Goal: Transaction & Acquisition: Purchase product/service

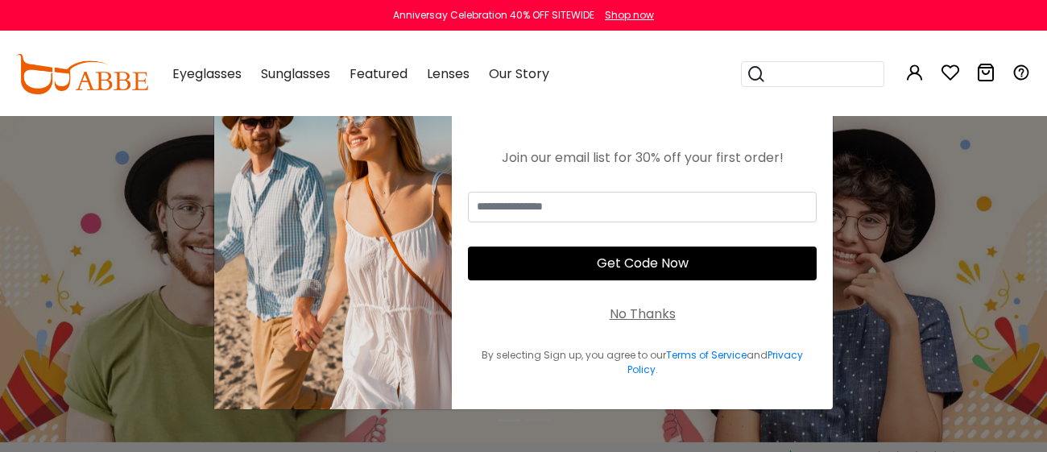
click at [610, 317] on div "No Thanks" at bounding box center [643, 314] width 66 height 19
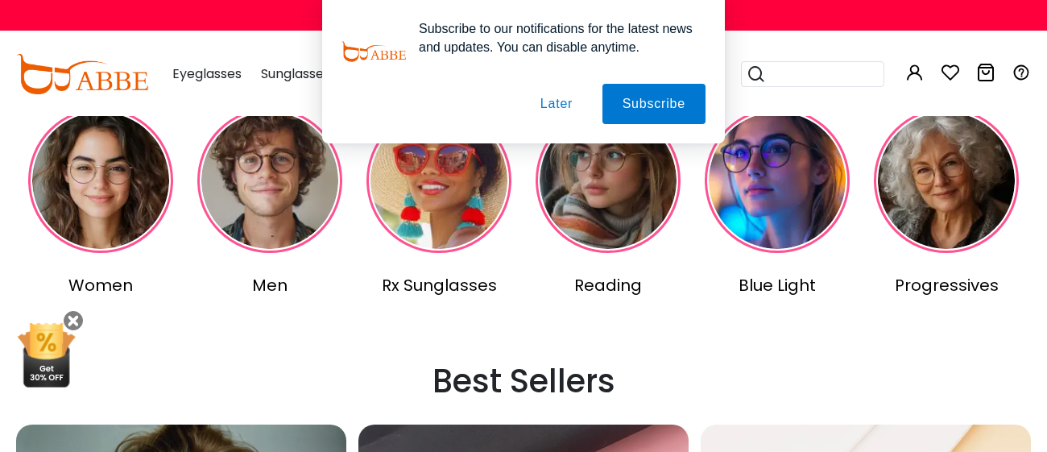
scroll to position [396, 0]
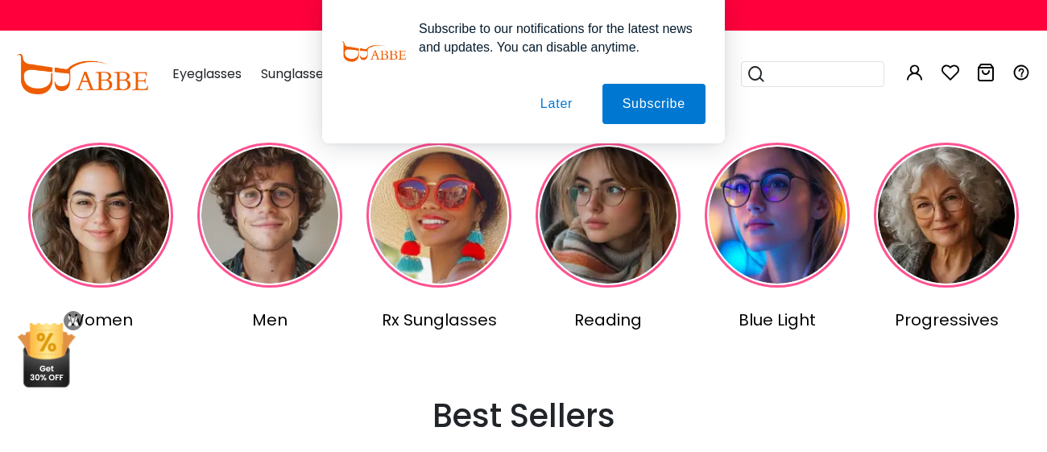
click at [948, 197] on img at bounding box center [946, 215] width 145 height 145
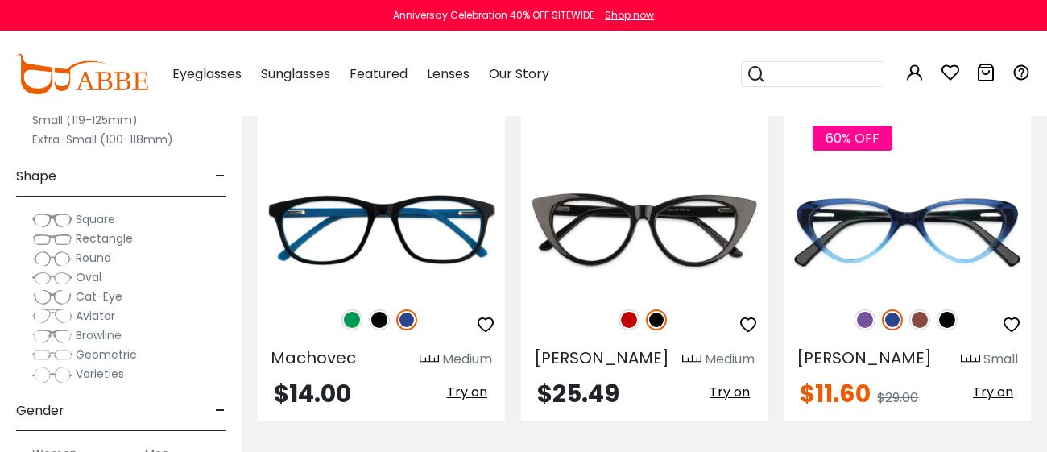
scroll to position [317, 0]
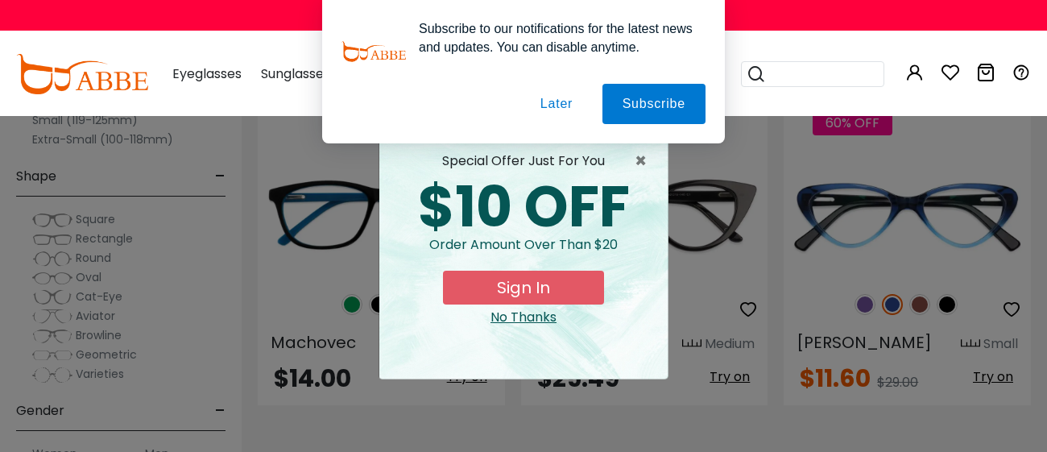
click at [566, 101] on button "Later" at bounding box center [557, 104] width 73 height 40
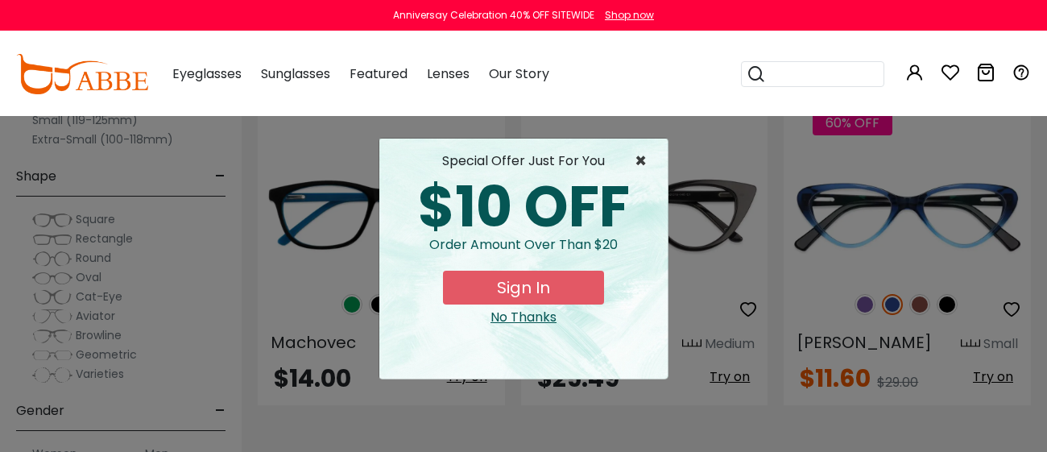
click at [638, 159] on span "×" at bounding box center [645, 160] width 20 height 19
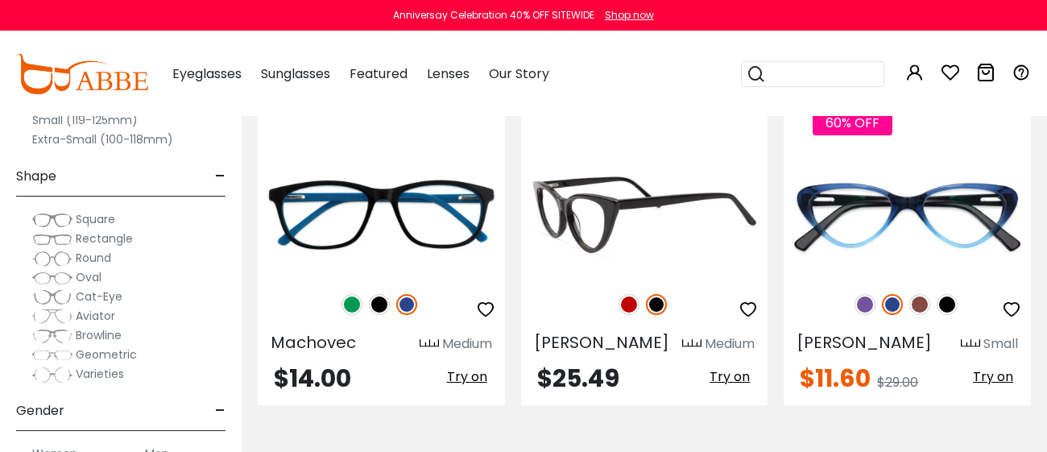
click at [632, 298] on img at bounding box center [629, 304] width 21 height 21
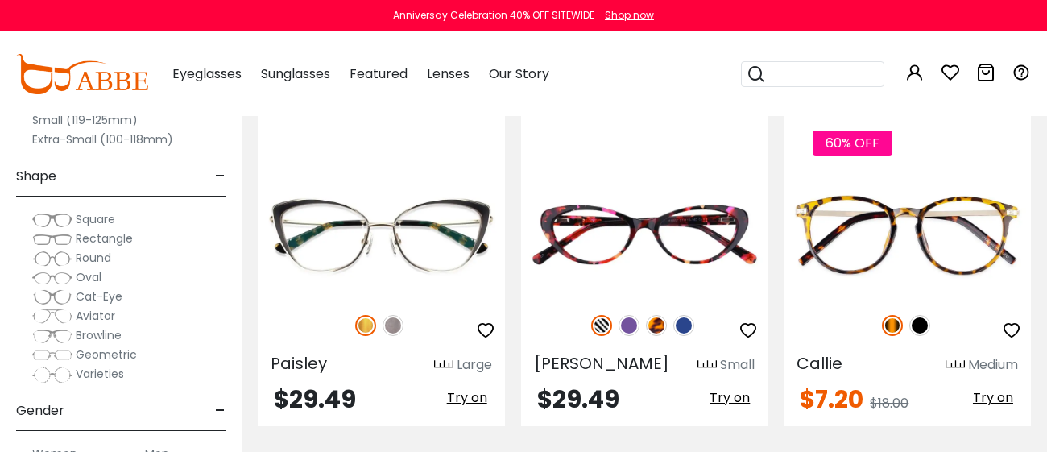
scroll to position [3974, 0]
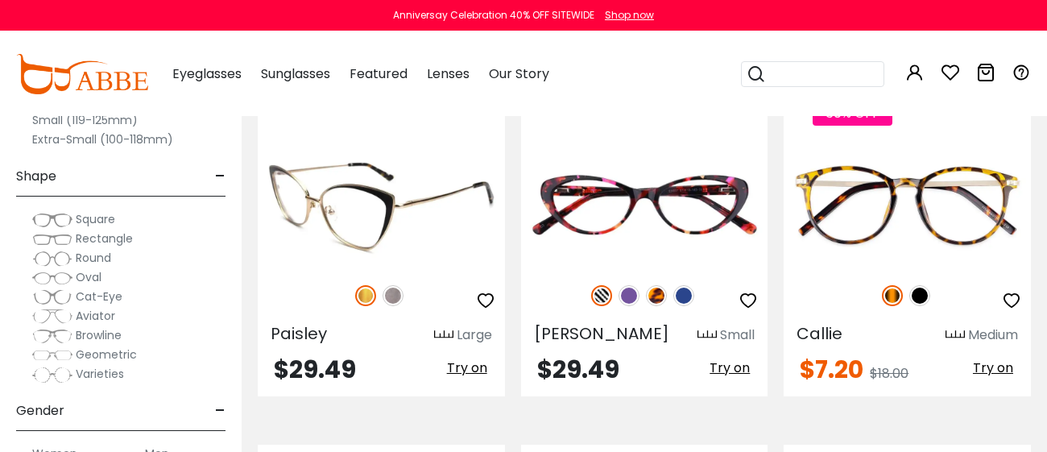
click at [388, 285] on img at bounding box center [393, 295] width 21 height 21
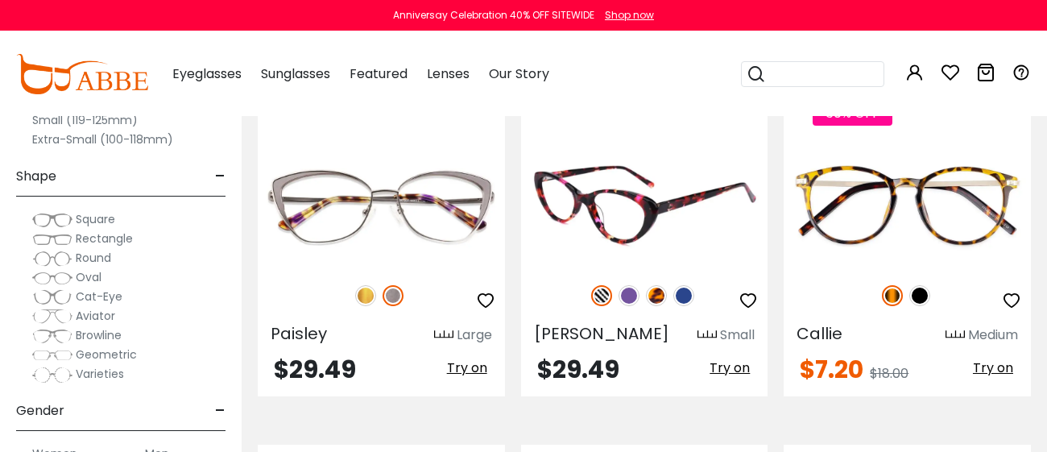
click at [625, 285] on img at bounding box center [629, 295] width 21 height 21
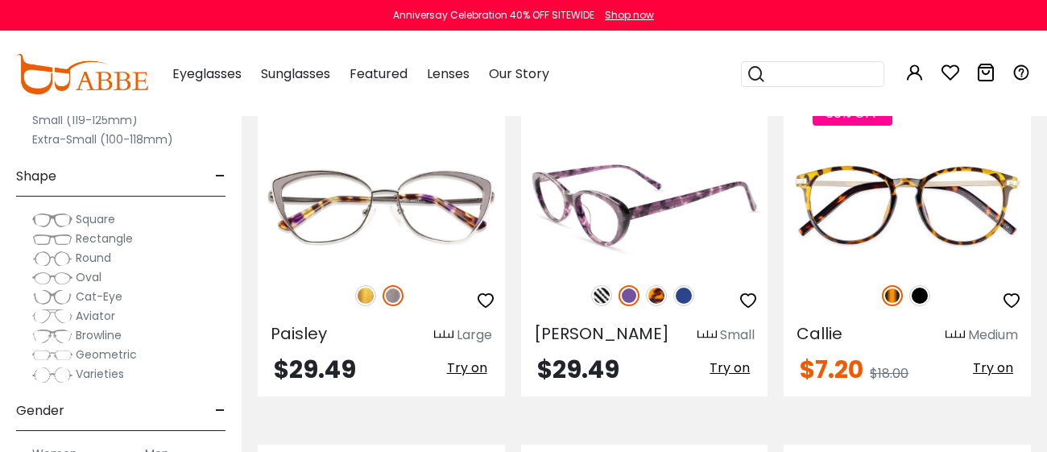
click at [689, 285] on img at bounding box center [684, 295] width 21 height 21
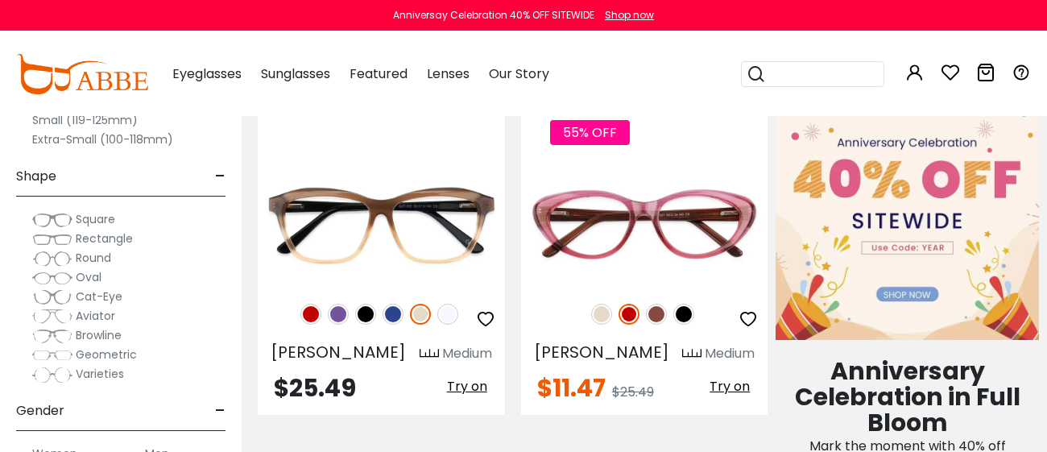
scroll to position [680, 0]
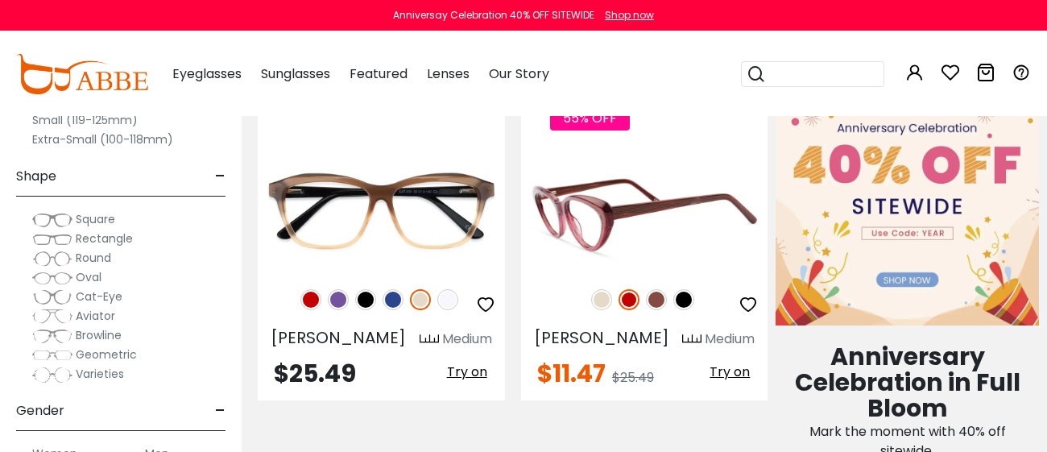
click at [686, 305] on img at bounding box center [684, 299] width 21 height 21
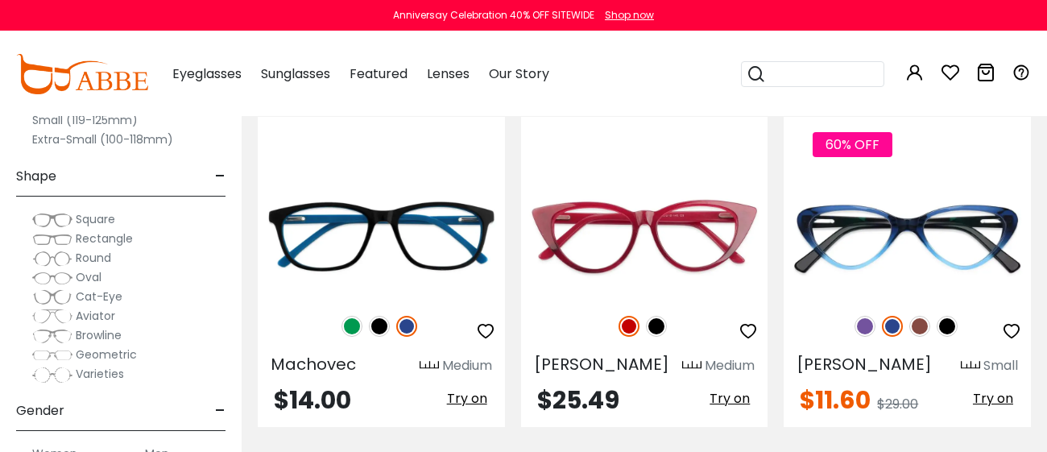
scroll to position [250, 0]
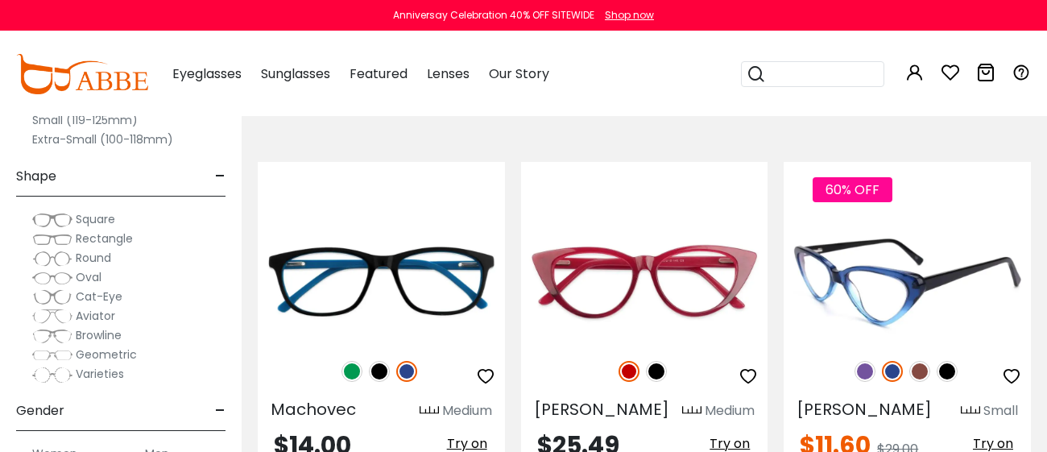
click at [862, 367] on img at bounding box center [865, 371] width 21 height 21
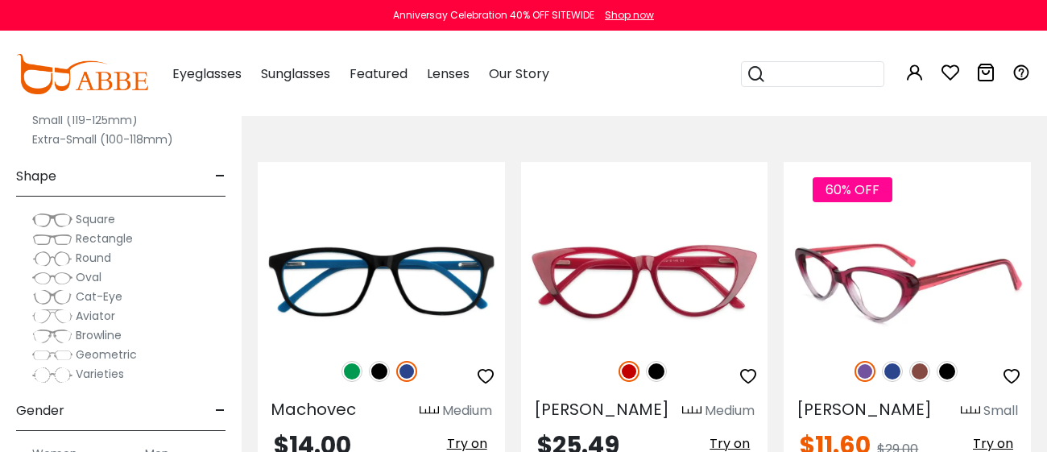
click at [946, 369] on img at bounding box center [947, 371] width 21 height 21
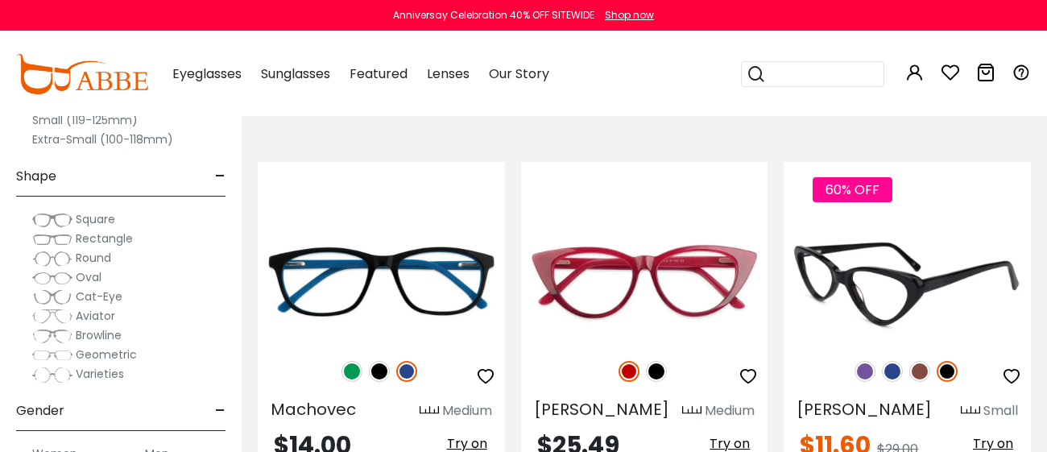
click at [892, 377] on img at bounding box center [892, 371] width 21 height 21
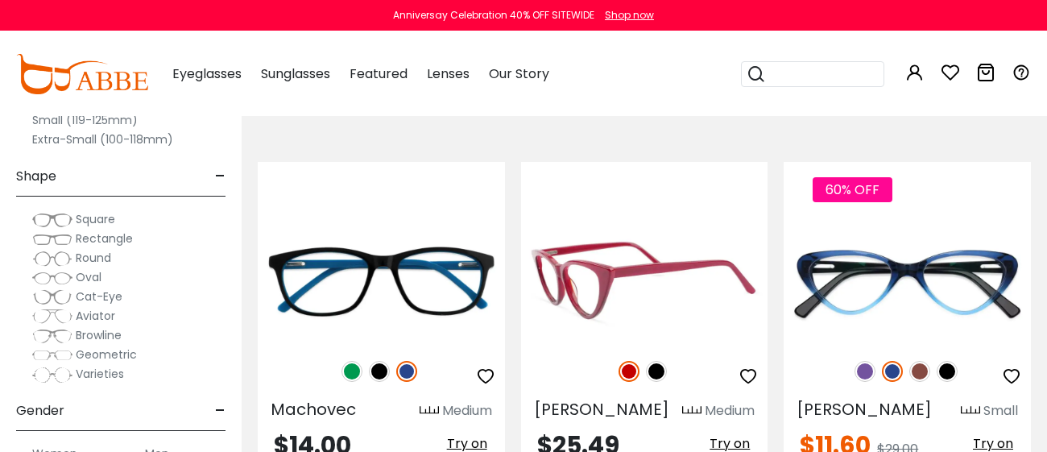
click at [753, 374] on icon "button" at bounding box center [748, 376] width 19 height 19
click at [736, 441] on span "Try on" at bounding box center [730, 443] width 40 height 19
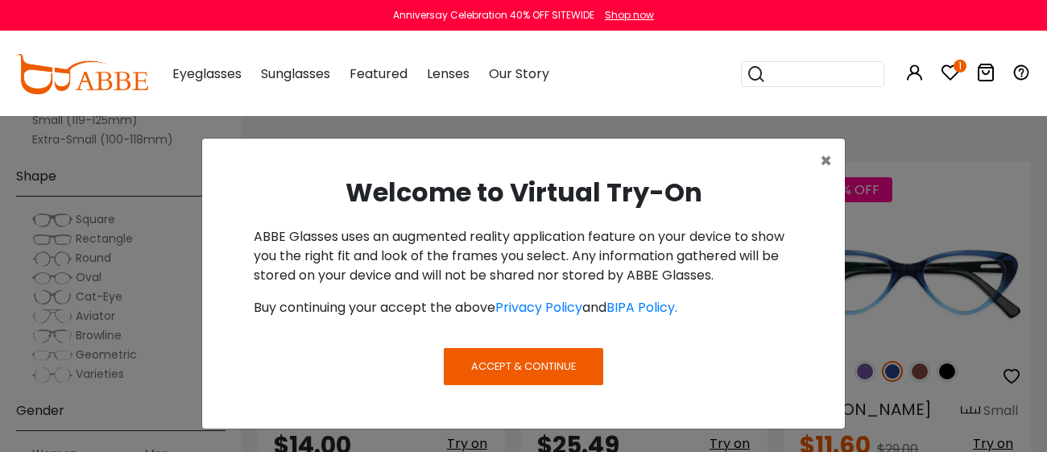
click at [534, 370] on span "Accept & Continue" at bounding box center [523, 366] width 105 height 15
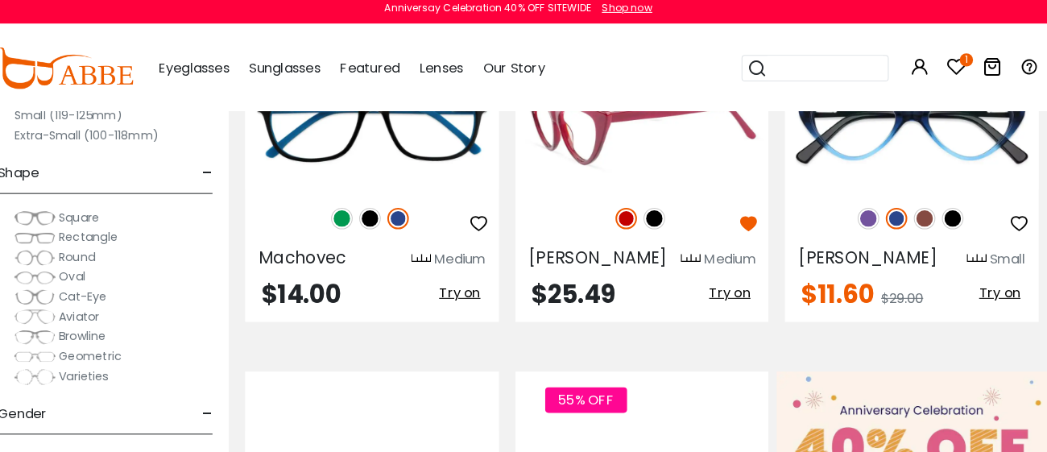
scroll to position [400, 1]
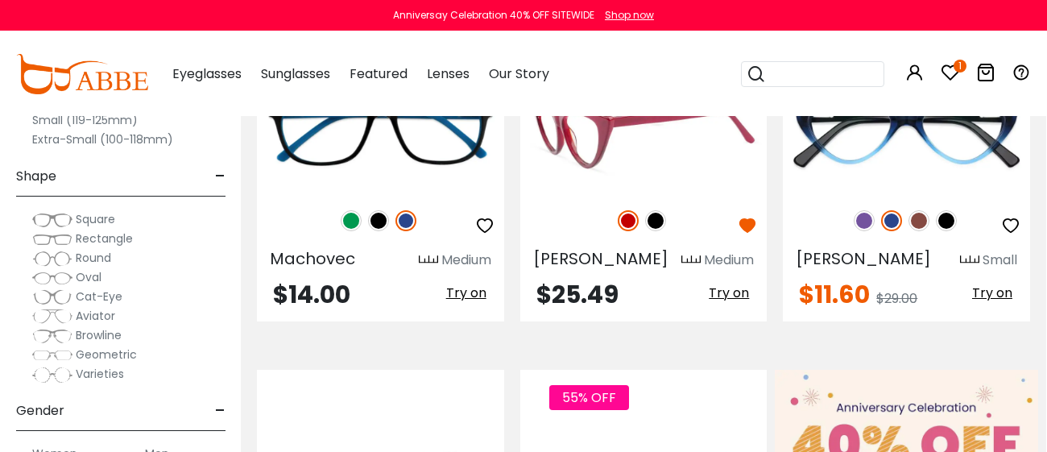
click at [732, 297] on span "Try on" at bounding box center [729, 293] width 40 height 19
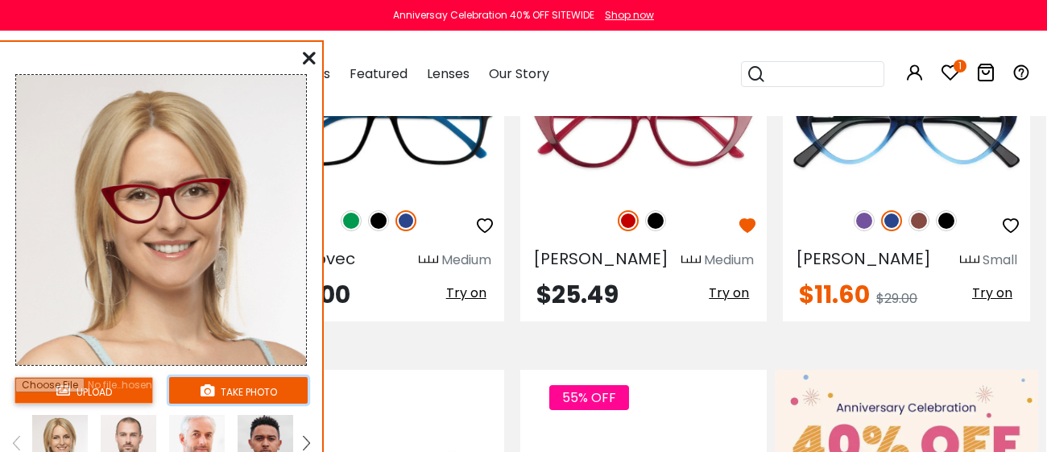
click at [223, 385] on button "take photo" at bounding box center [238, 390] width 139 height 27
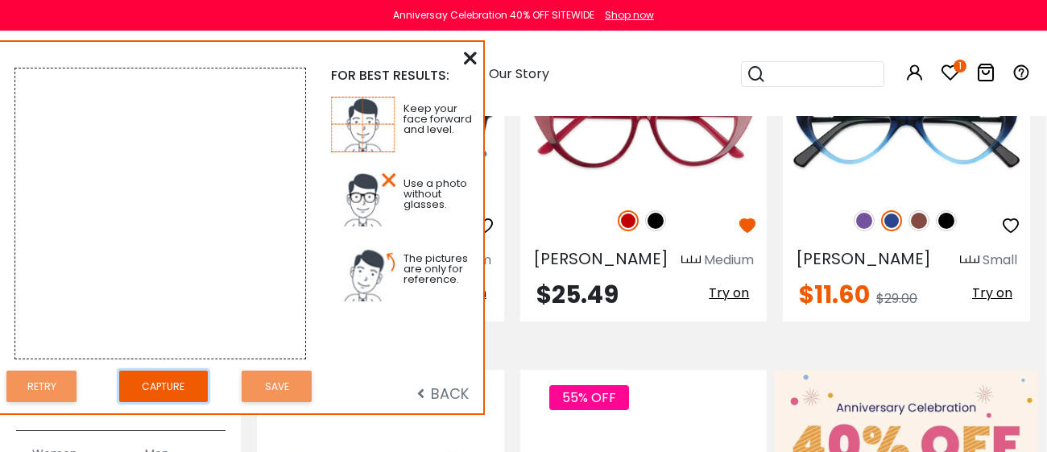
click at [164, 384] on button "Capture" at bounding box center [163, 386] width 89 height 31
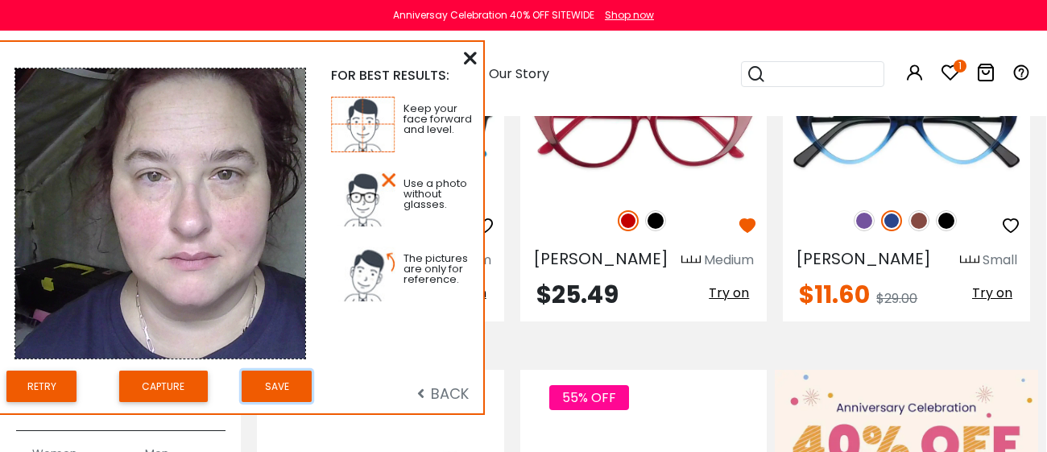
click at [292, 380] on button "Save" at bounding box center [277, 386] width 70 height 31
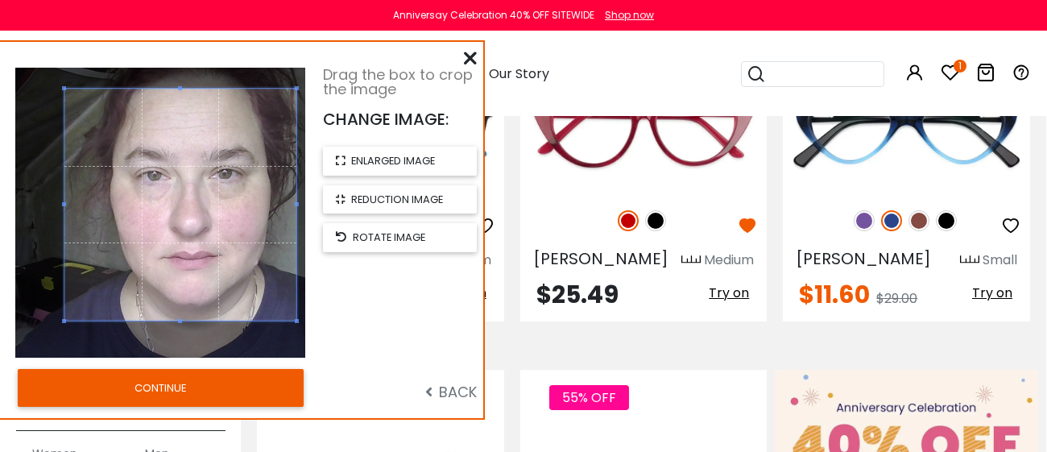
drag, startPoint x: 203, startPoint y: 217, endPoint x: 244, endPoint y: 209, distance: 41.9
click at [244, 209] on span at bounding box center [180, 205] width 232 height 232
click at [172, 388] on button "CONTINUE" at bounding box center [161, 387] width 286 height 37
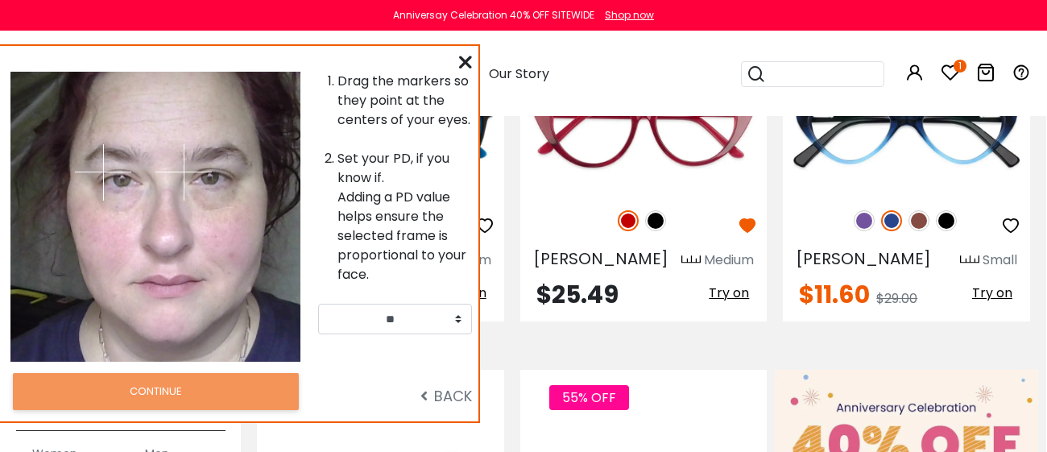
click at [171, 267] on div at bounding box center [228, 217] width 145 height 290
drag, startPoint x: 183, startPoint y: 172, endPoint x: 210, endPoint y: 178, distance: 28.0
click at [210, 178] on img at bounding box center [210, 179] width 56 height 56
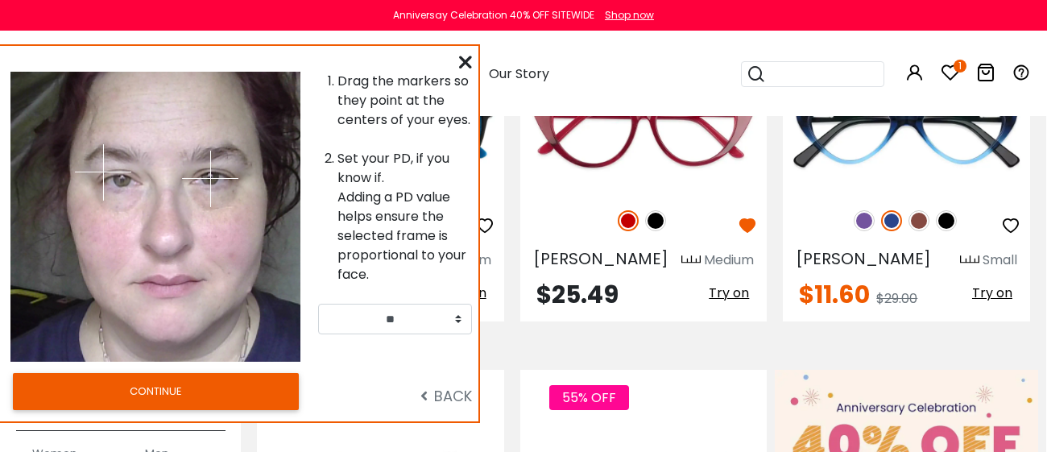
drag, startPoint x: 102, startPoint y: 172, endPoint x: 210, endPoint y: 177, distance: 108.1
click at [114, 182] on img at bounding box center [103, 172] width 56 height 56
click at [112, 180] on img at bounding box center [103, 172] width 56 height 56
click at [112, 174] on img at bounding box center [103, 172] width 56 height 56
click at [117, 172] on img at bounding box center [103, 172] width 56 height 56
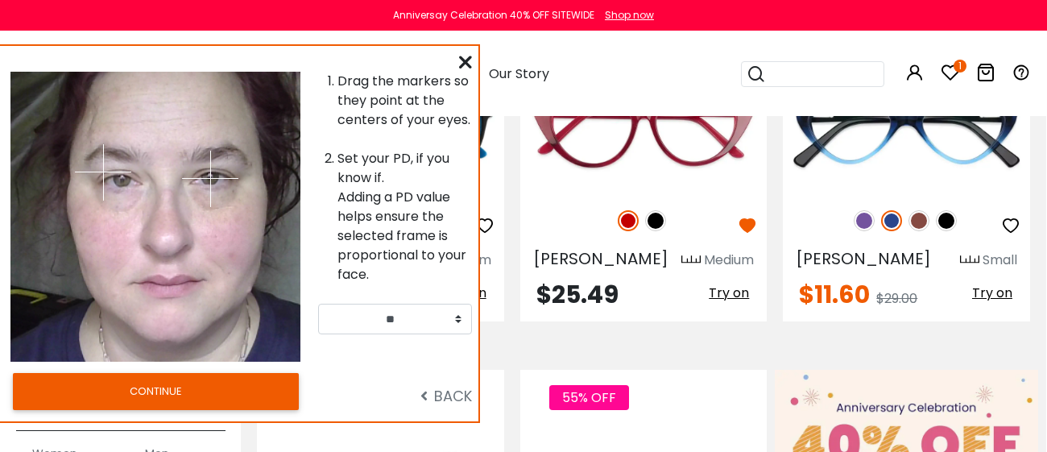
click at [131, 183] on img at bounding box center [103, 172] width 56 height 56
click at [209, 177] on img at bounding box center [208, 178] width 56 height 56
drag, startPoint x: 136, startPoint y: 181, endPoint x: 122, endPoint y: 179, distance: 14.7
click at [122, 179] on img at bounding box center [121, 179] width 56 height 56
click at [139, 391] on button "CONTINUE" at bounding box center [156, 391] width 286 height 37
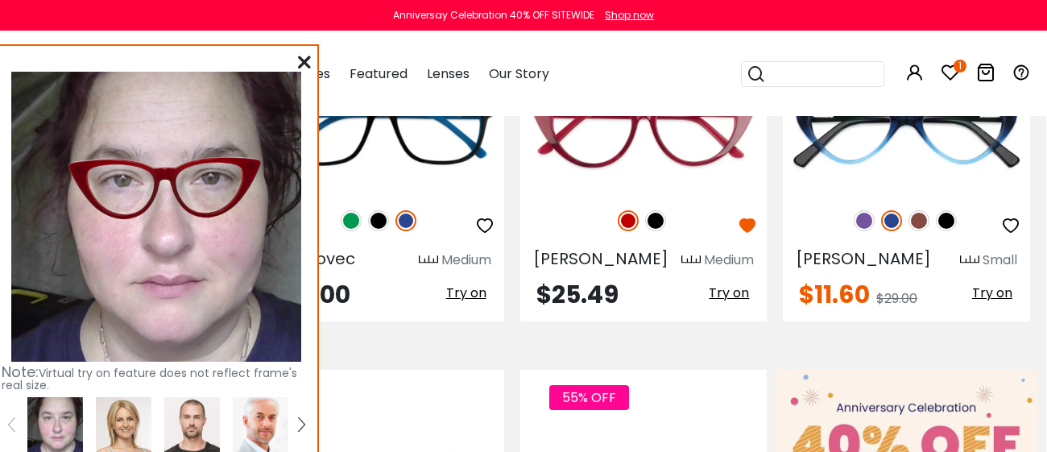
click at [272, 167] on img at bounding box center [165, 189] width 213 height 110
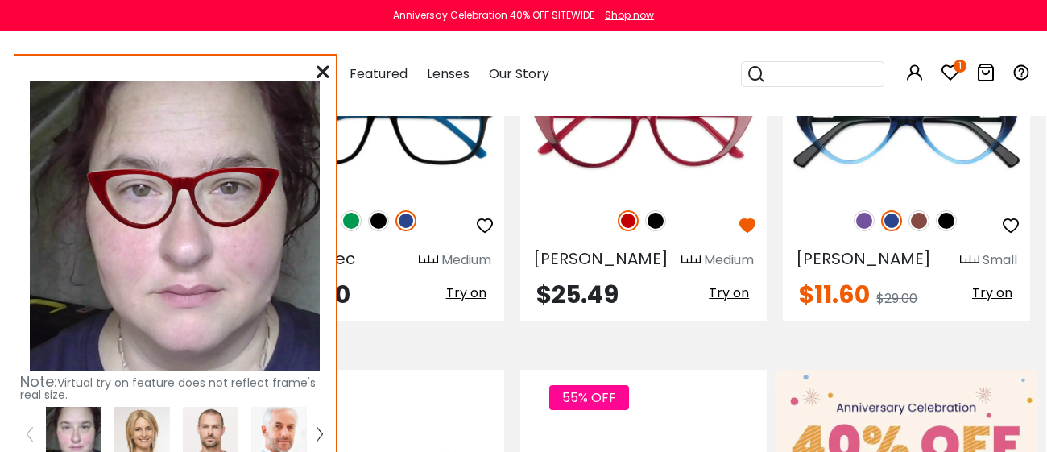
click at [189, 180] on img at bounding box center [183, 198] width 213 height 110
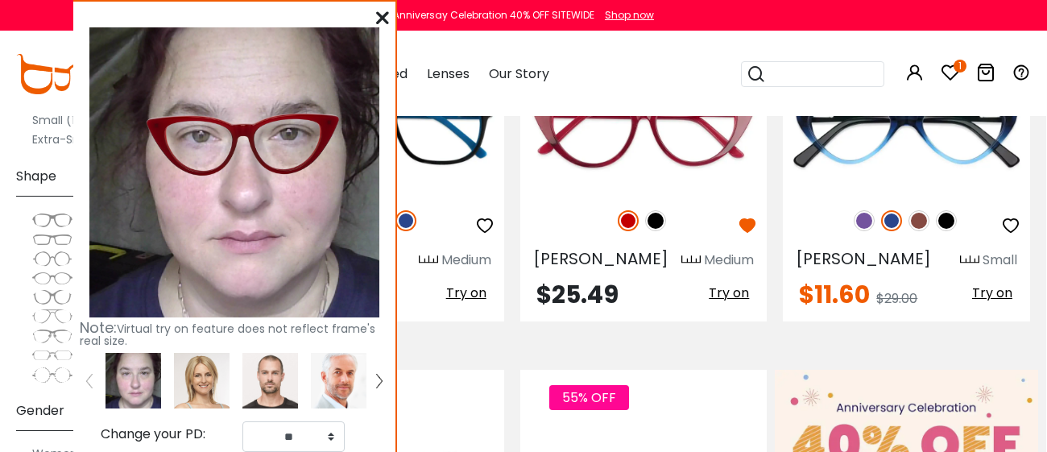
drag, startPoint x: 189, startPoint y: 180, endPoint x: 247, endPoint y: 127, distance: 78.7
click at [247, 127] on img at bounding box center [243, 145] width 213 height 110
click at [330, 426] on select "** ** ** ** ** ** ** ** ** ** ** ** ** ** ** ** ** ** ** ** ** ** ** ** ** ** *…" at bounding box center [294, 436] width 102 height 31
click at [243, 421] on select "** ** ** ** ** ** ** ** ** ** ** ** ** ** ** ** ** ** ** ** ** ** ** ** ** ** *…" at bounding box center [294, 436] width 102 height 31
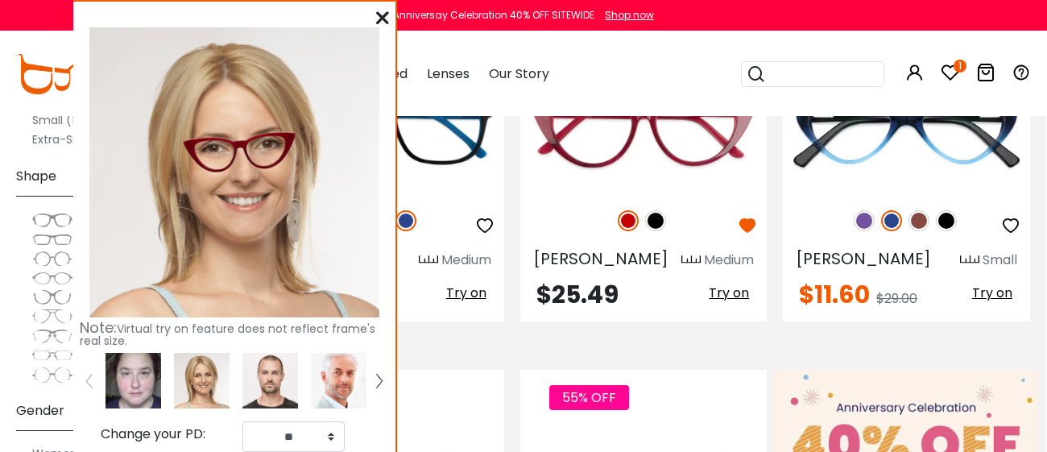
click at [143, 367] on img at bounding box center [134, 381] width 56 height 56
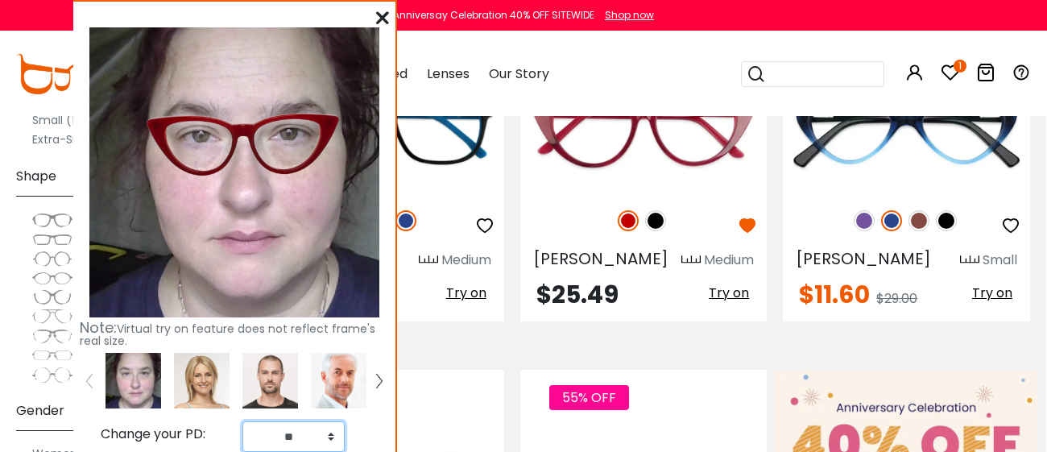
click at [331, 422] on select "** ** ** ** ** ** ** ** ** ** ** ** ** ** ** ** ** ** ** ** ** ** ** ** ** ** *…" at bounding box center [294, 436] width 102 height 31
click at [243, 421] on select "** ** ** ** ** ** ** ** ** ** ** ** ** ** ** ** ** ** ** ** ** ** ** ** ** ** *…" at bounding box center [294, 436] width 102 height 31
click at [332, 425] on select "** ** ** ** ** ** ** ** ** ** ** ** ** ** ** ** ** ** ** ** ** ** ** ** ** ** *…" at bounding box center [294, 436] width 102 height 31
select select "**"
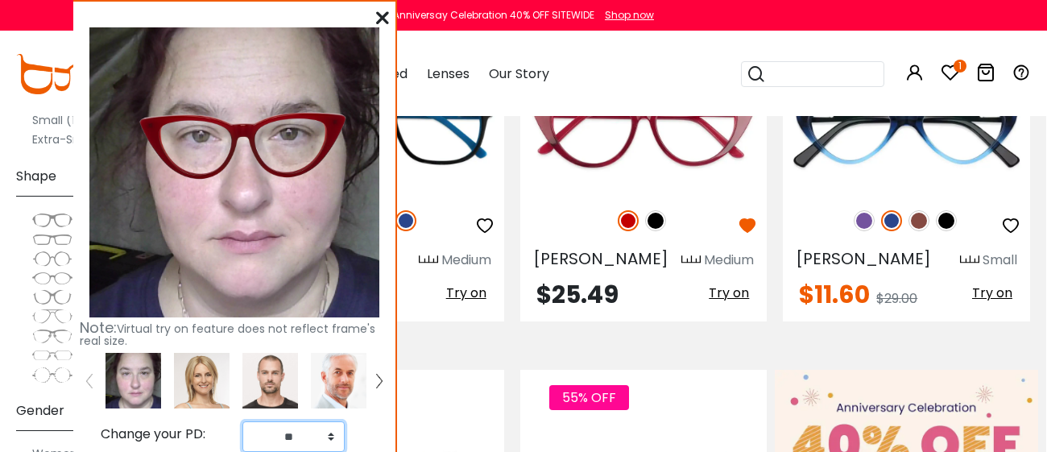
click at [243, 421] on select "** ** ** ** ** ** ** ** ** ** ** ** ** ** ** ** ** ** ** ** ** ** ** ** ** ** *…" at bounding box center [294, 436] width 102 height 31
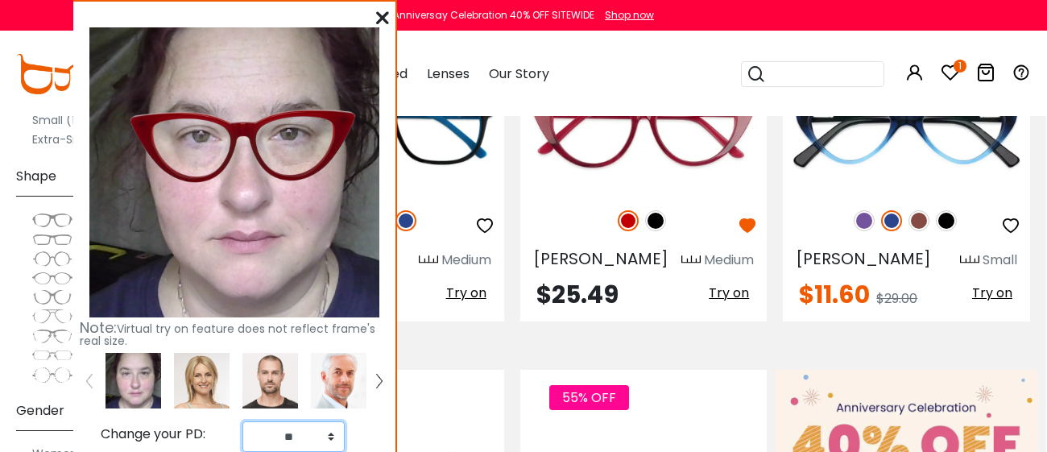
click at [374, 421] on div "** ** ** ** ** ** ** ** ** ** ** ** ** ** ** ** ** ** ** ** ** ** ** ** ** ** *…" at bounding box center [315, 436] width 163 height 31
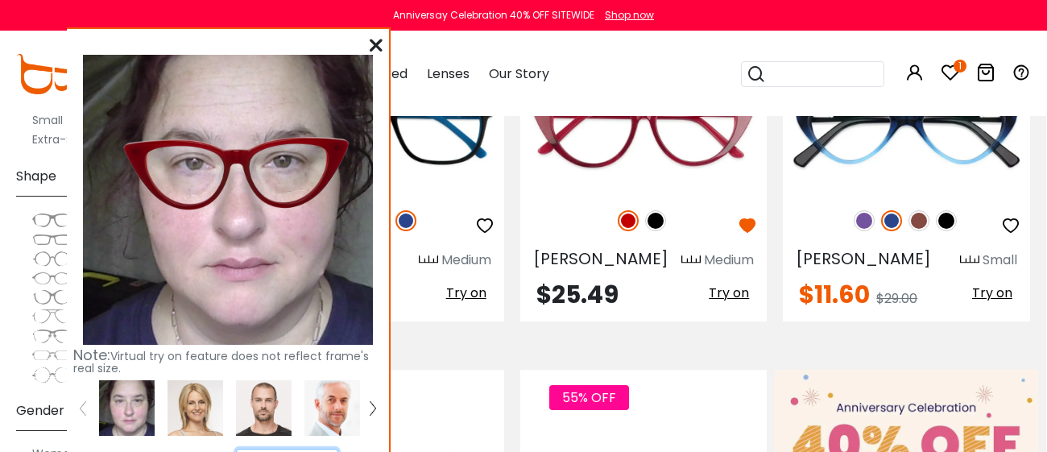
drag, startPoint x: 238, startPoint y: 130, endPoint x: 230, endPoint y: 157, distance: 28.6
click at [230, 157] on img at bounding box center [236, 173] width 248 height 127
click at [375, 44] on icon at bounding box center [376, 45] width 13 height 13
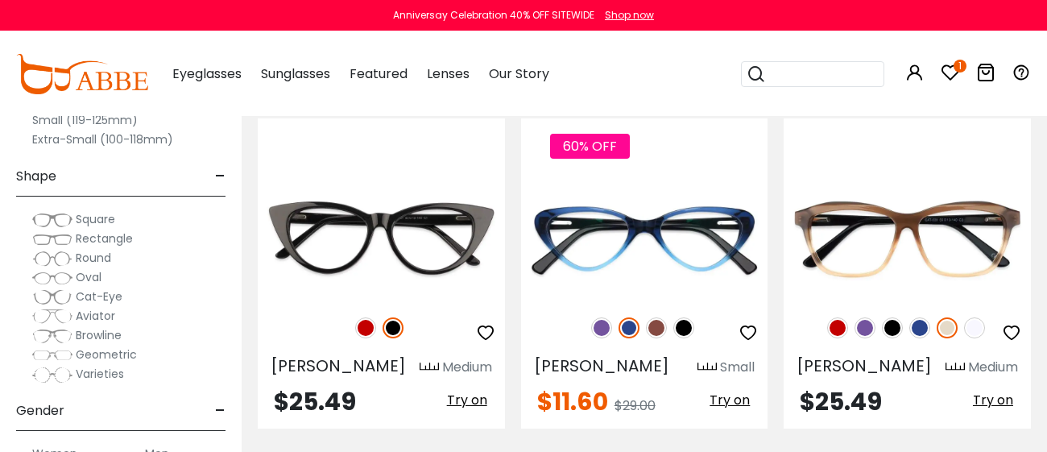
scroll to position [325, 0]
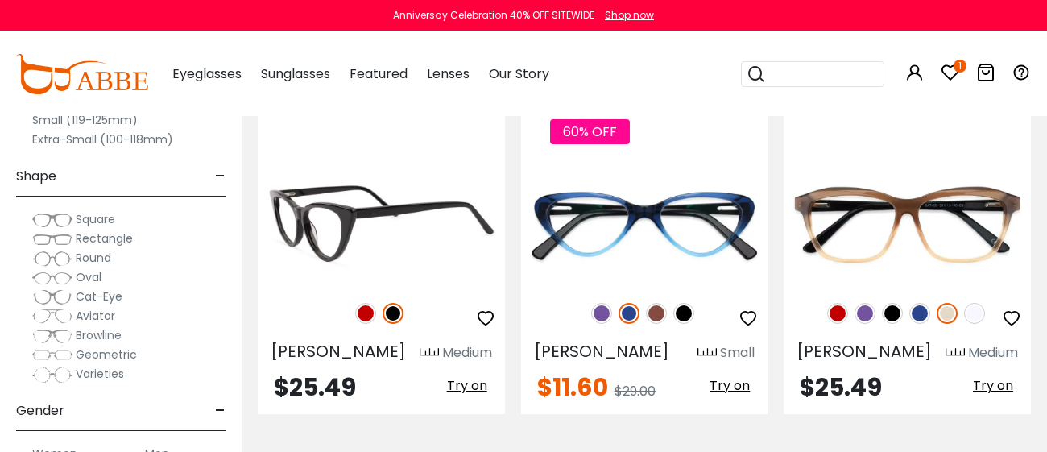
click at [365, 309] on img at bounding box center [365, 313] width 21 height 21
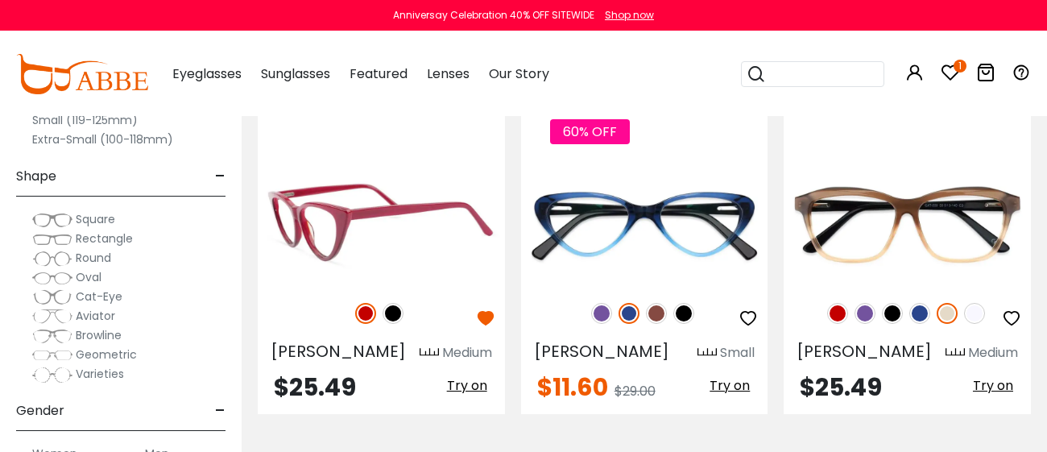
click at [368, 378] on div "$25.49 Try on" at bounding box center [381, 388] width 247 height 26
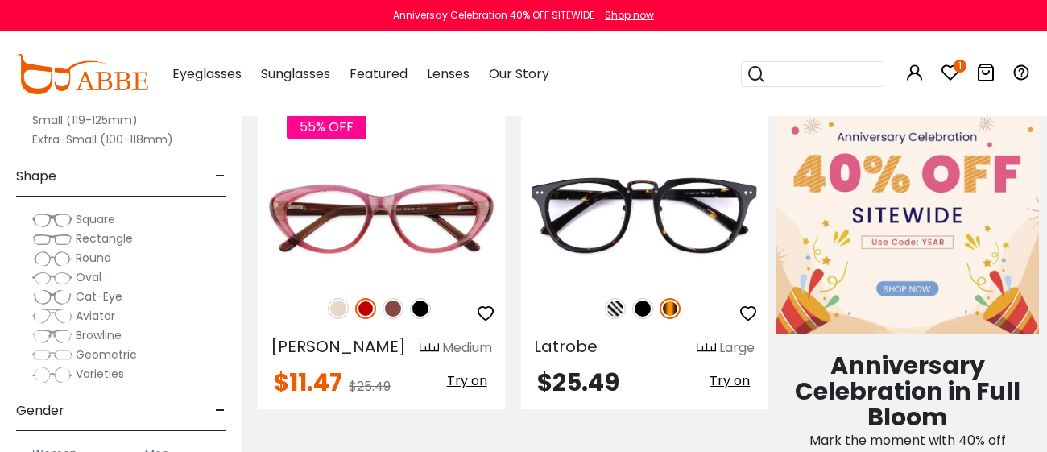
scroll to position [732, 0]
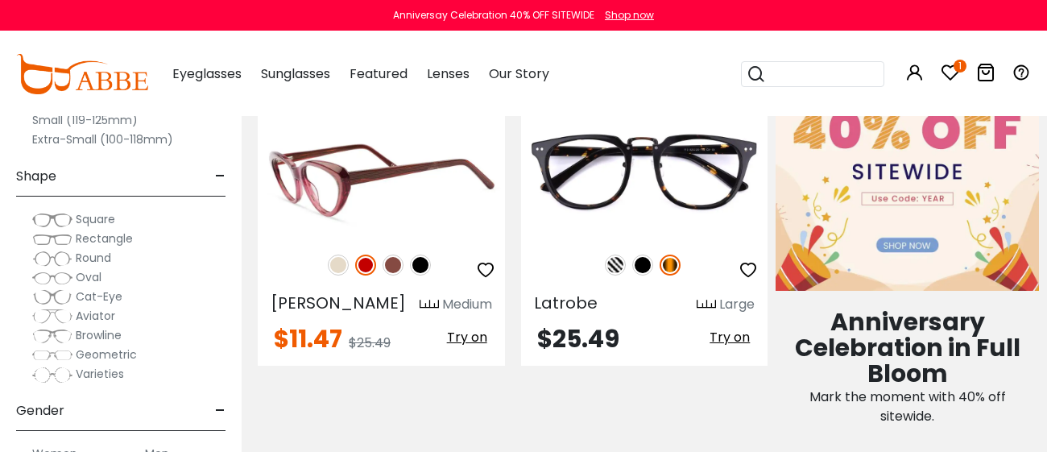
click at [337, 260] on img at bounding box center [338, 265] width 21 height 21
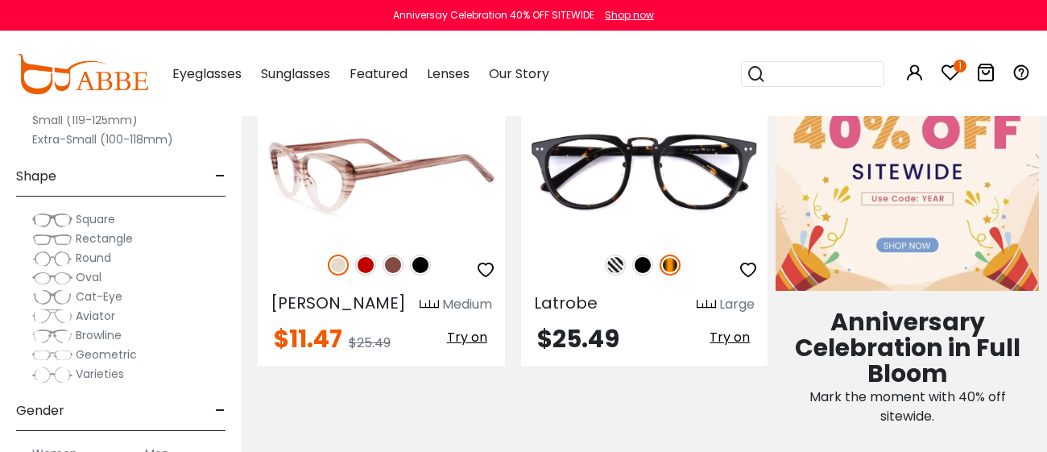
click at [423, 264] on img at bounding box center [420, 265] width 21 height 21
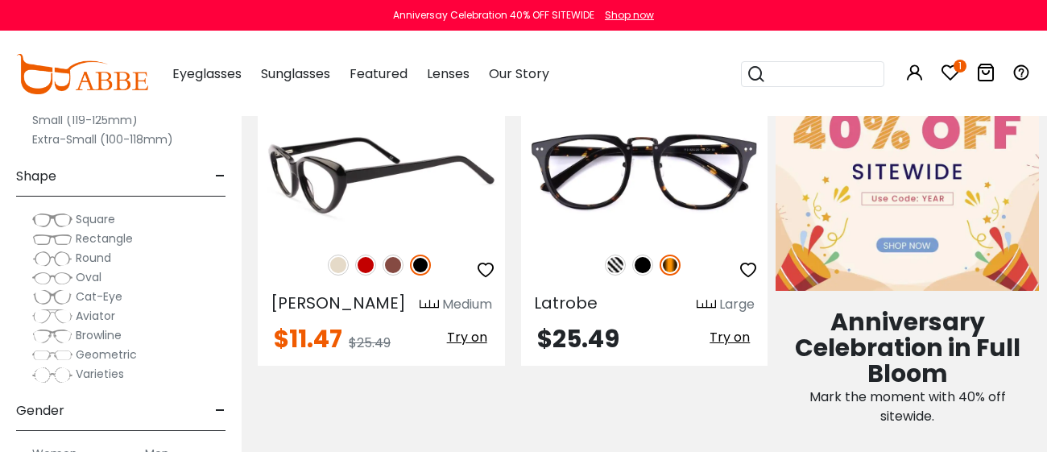
click at [364, 262] on img at bounding box center [365, 265] width 21 height 21
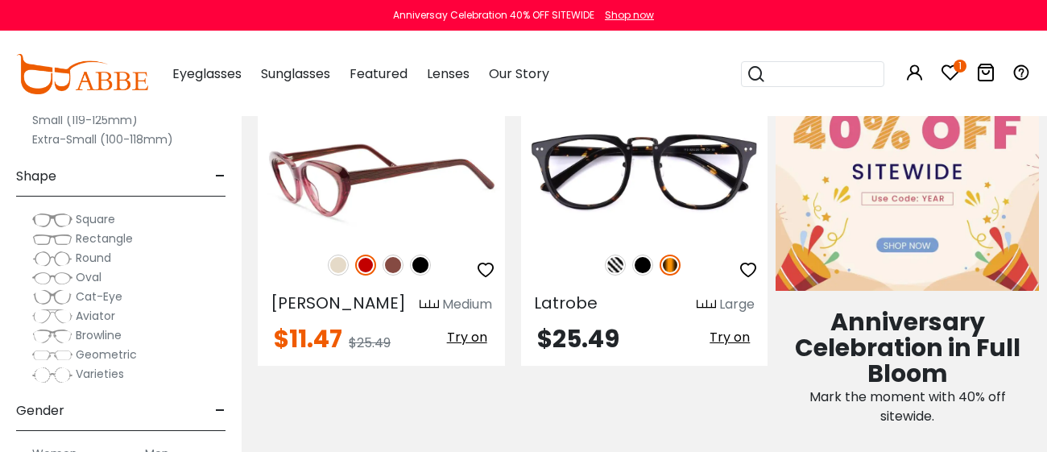
click at [484, 268] on icon "button" at bounding box center [485, 269] width 19 height 19
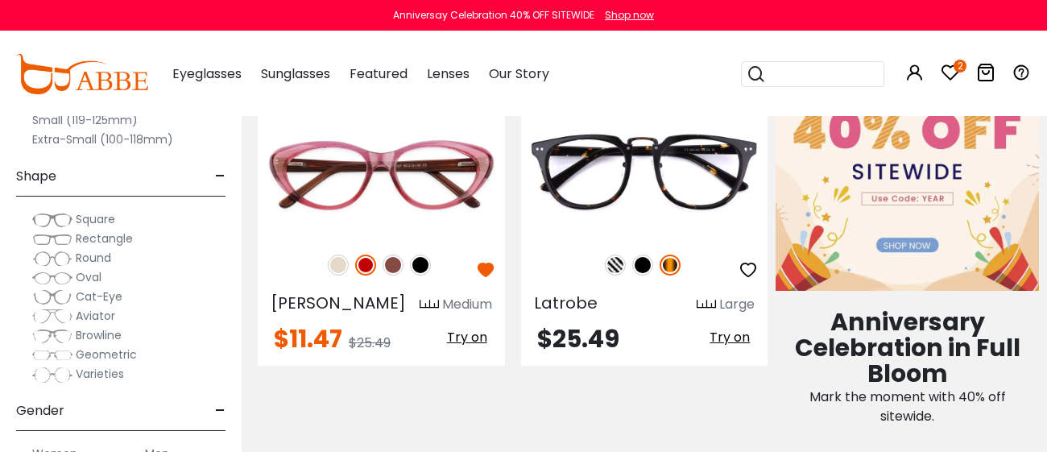
click at [956, 64] on icon "2" at bounding box center [960, 66] width 13 height 13
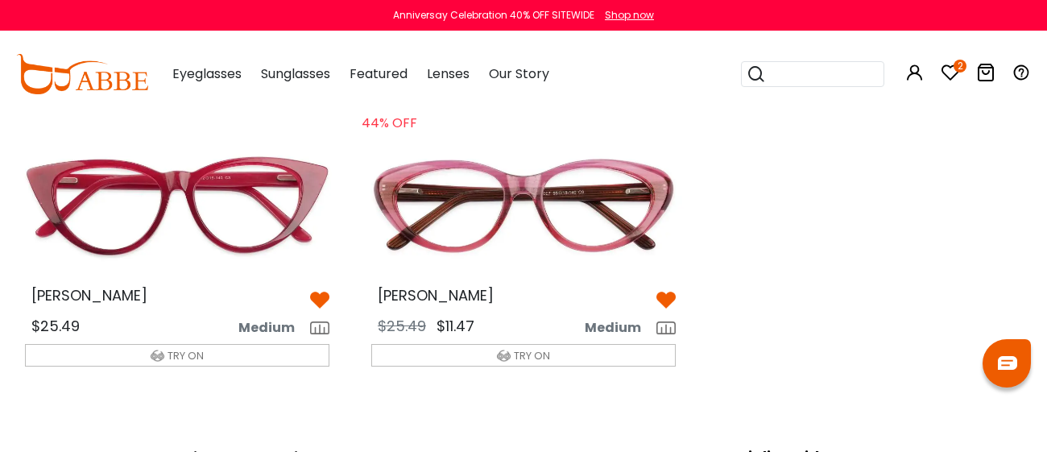
scroll to position [86, 0]
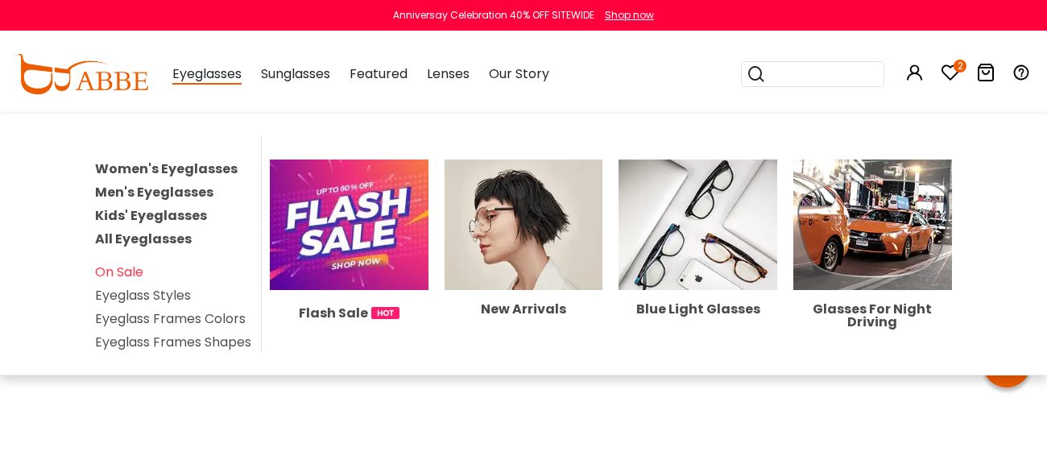
click at [728, 347] on div "Flash Sale New Arrivals Blue Light Glasses Glasses For Night Driving" at bounding box center [611, 244] width 699 height 216
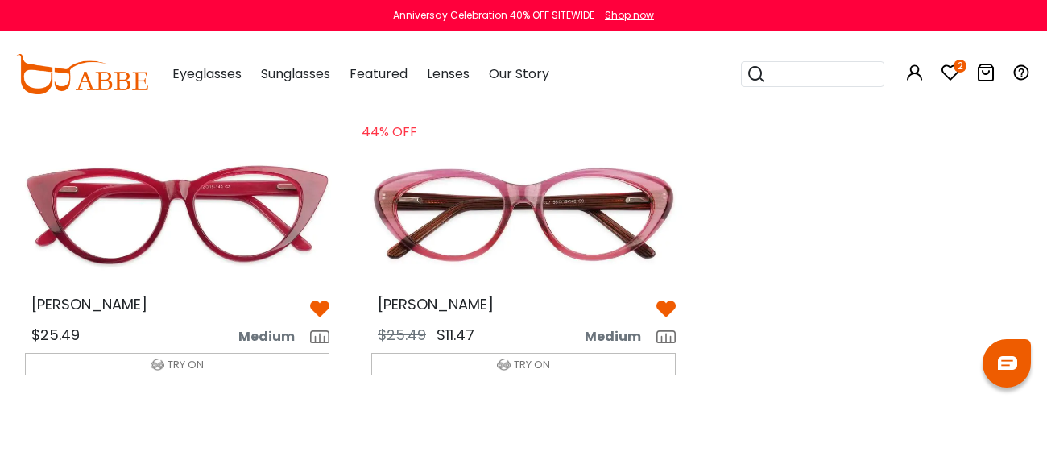
click at [227, 243] on img at bounding box center [177, 214] width 330 height 165
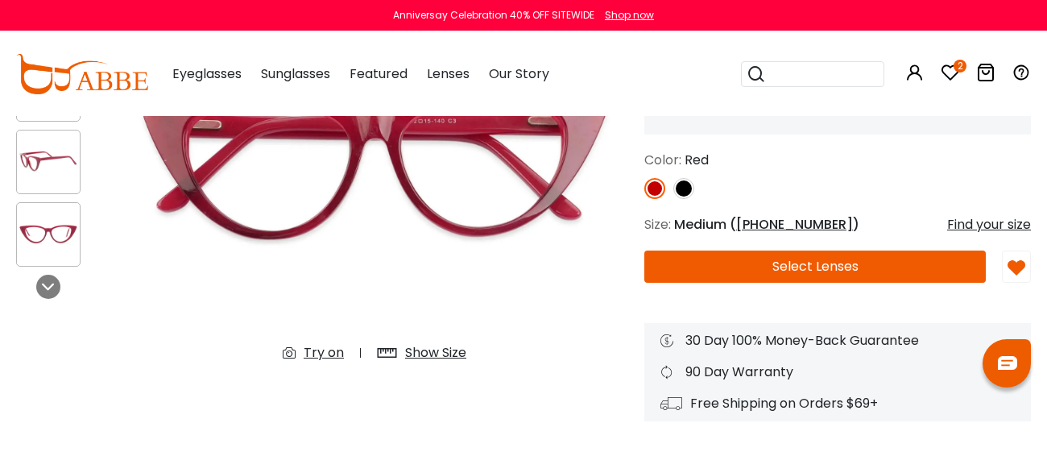
scroll to position [235, 0]
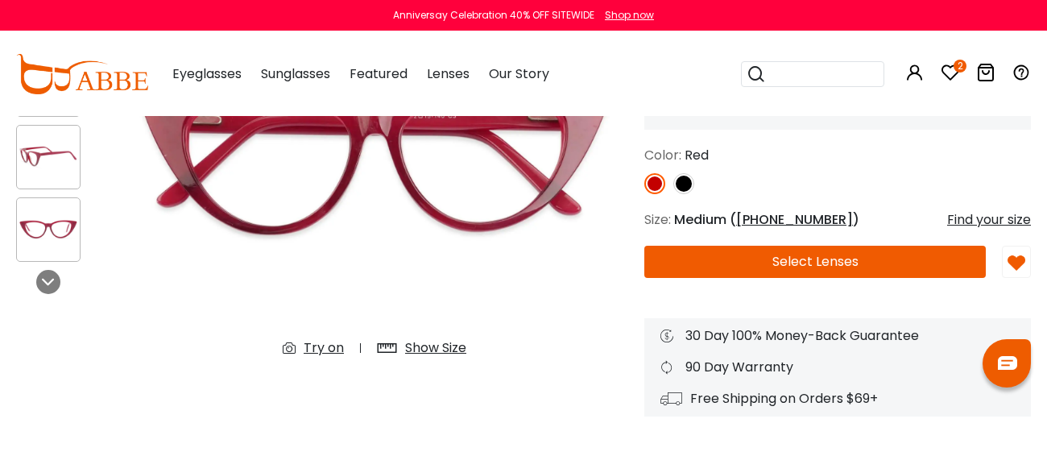
click at [803, 263] on button "Select Lenses" at bounding box center [816, 262] width 342 height 32
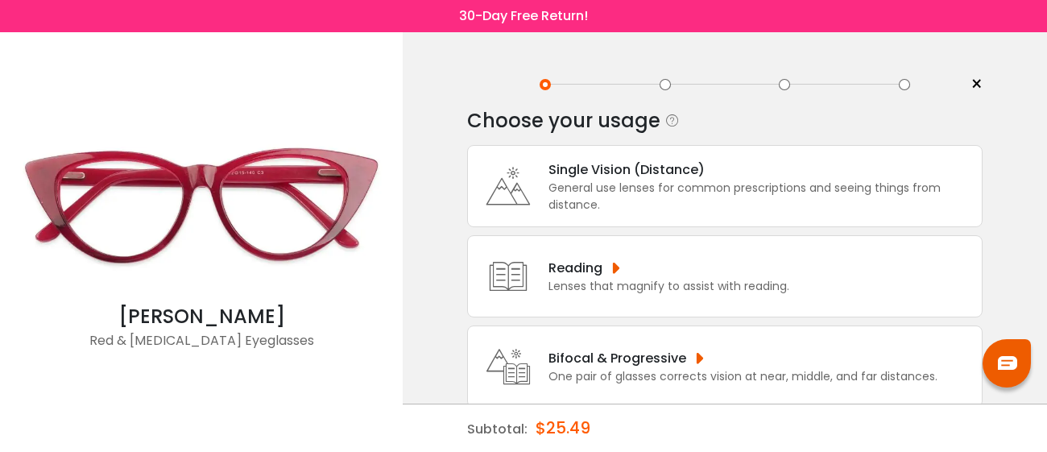
click at [647, 371] on div "One pair of glasses corrects vision at near, middle, and far distances." at bounding box center [743, 376] width 389 height 17
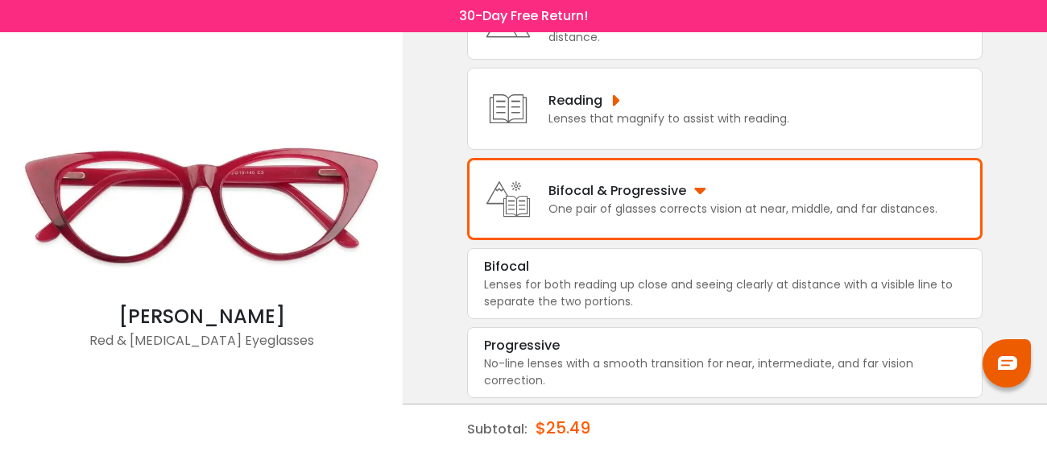
scroll to position [172, 0]
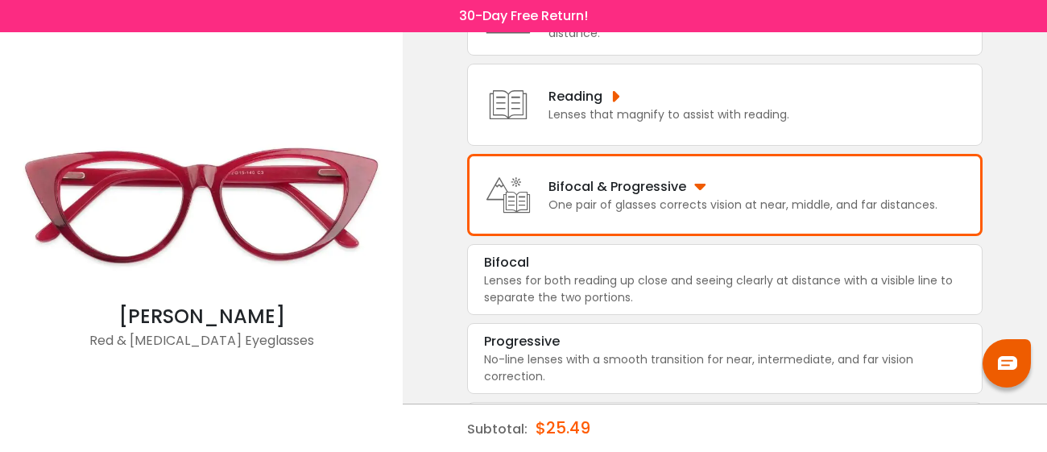
click at [902, 206] on div "One pair of glasses corrects vision at near, middle, and far distances." at bounding box center [743, 205] width 389 height 17
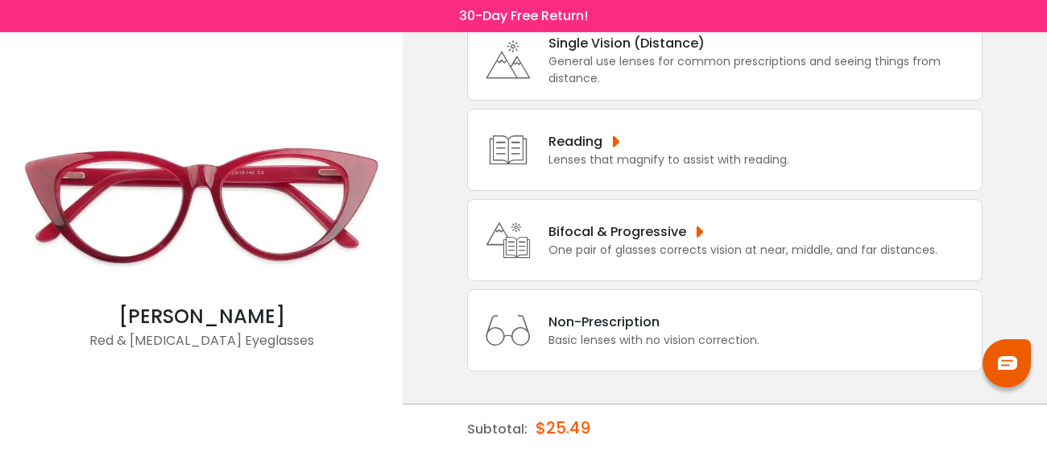
scroll to position [128, 0]
click at [785, 243] on div "One pair of glasses corrects vision at near, middle, and far distances." at bounding box center [743, 250] width 389 height 17
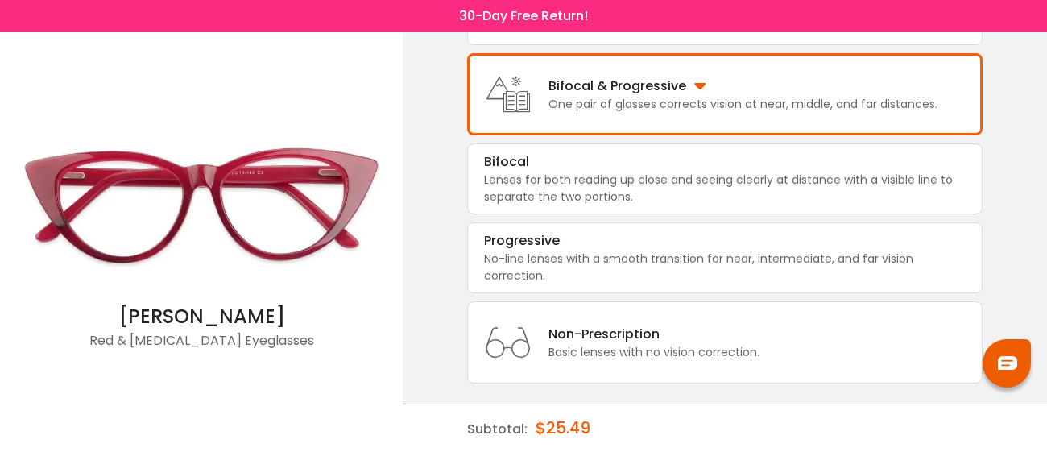
scroll to position [285, 0]
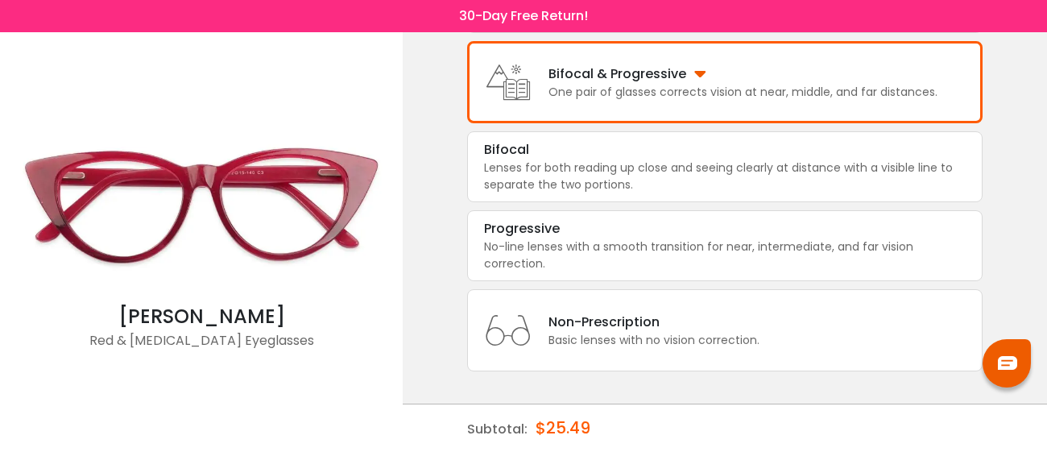
click at [696, 73] on div "Bifocal & Progressive" at bounding box center [743, 74] width 389 height 20
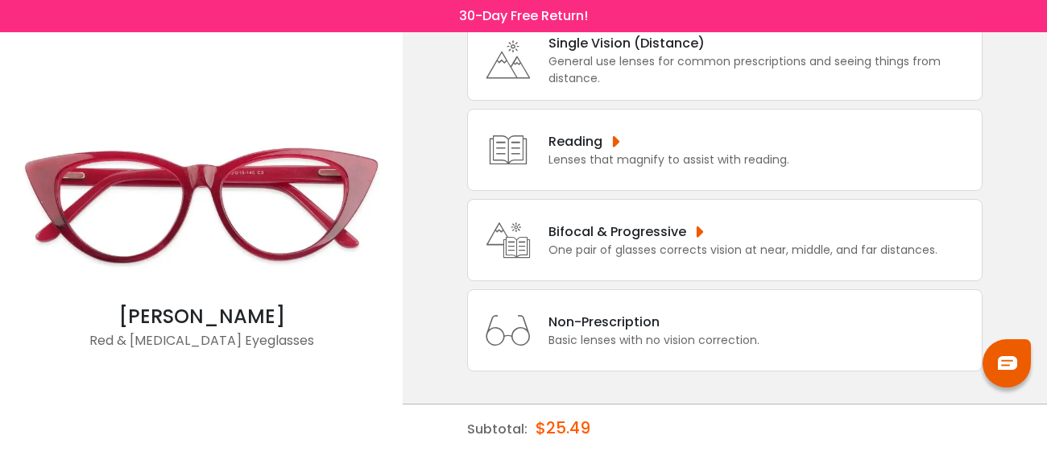
scroll to position [128, 0]
click at [695, 230] on div "Bifocal & Progressive" at bounding box center [743, 232] width 389 height 20
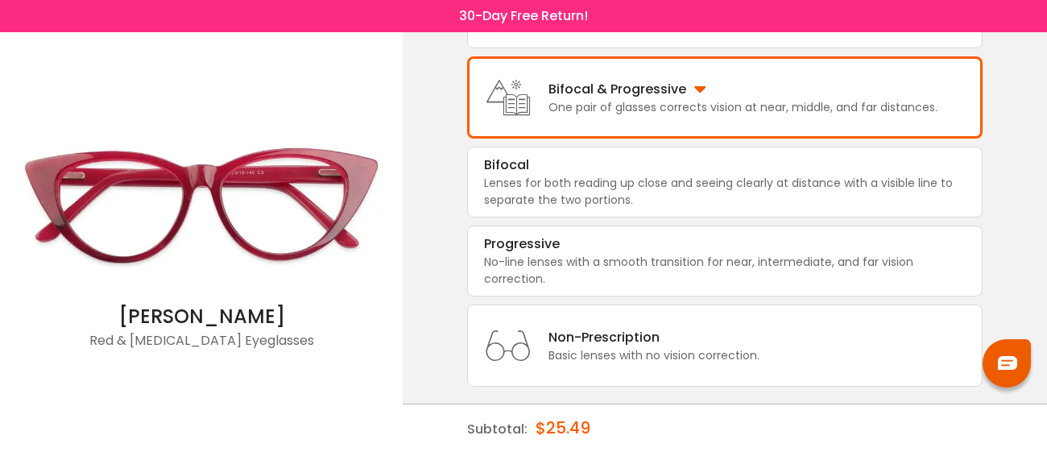
scroll to position [285, 0]
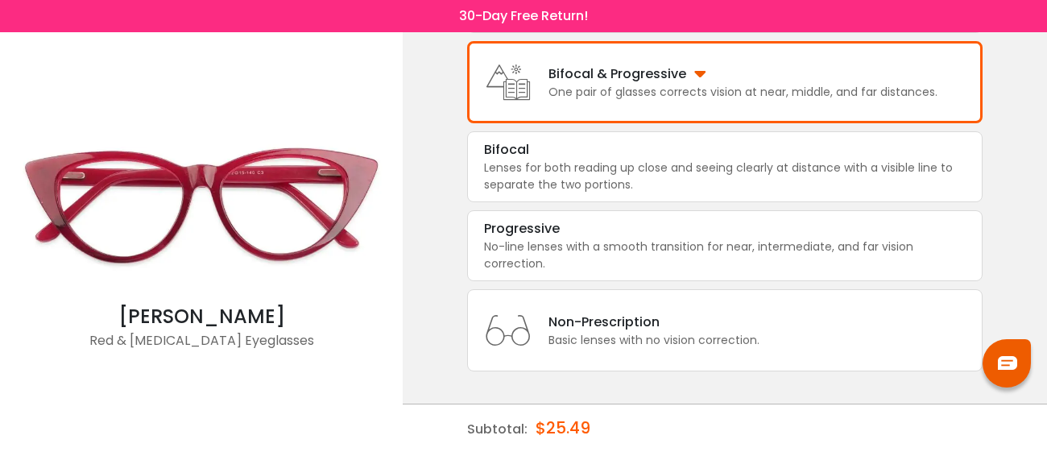
click at [1041, 302] on div "< × Choose your usage Single Vision (Distance) This lens helps you see details …" at bounding box center [725, 100] width 645 height 704
click at [676, 433] on div "Subtotal: $25.49" at bounding box center [725, 428] width 516 height 48
click at [952, 437] on div "Subtotal: $25.49" at bounding box center [725, 428] width 516 height 48
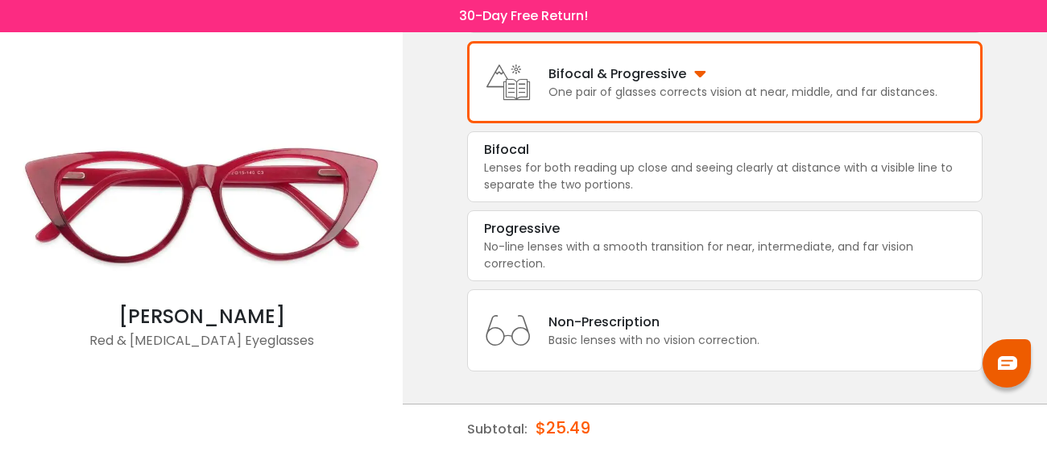
click at [426, 199] on div "< × Choose your usage Single Vision (Distance) This lens helps you see details …" at bounding box center [725, 100] width 645 height 704
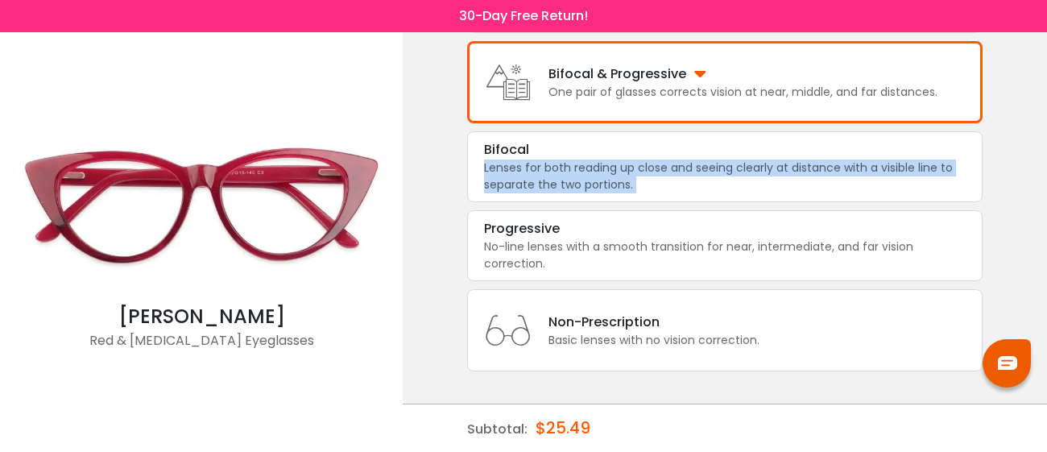
click at [426, 199] on div "< × Choose your usage Single Vision (Distance) This lens helps you see details …" at bounding box center [725, 100] width 645 height 704
click at [581, 423] on div "$25.49" at bounding box center [563, 427] width 55 height 47
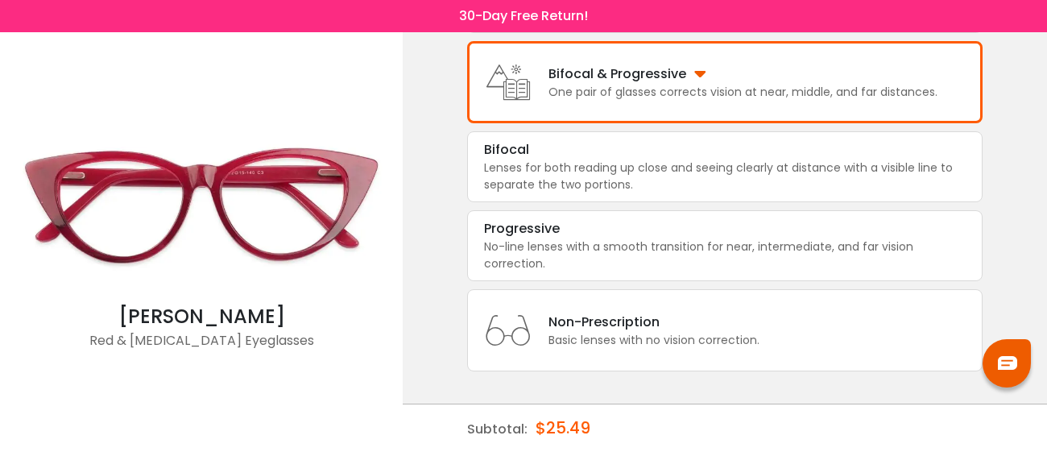
click at [581, 423] on div "$25.49" at bounding box center [563, 427] width 55 height 47
click at [1009, 356] on img at bounding box center [1007, 363] width 19 height 14
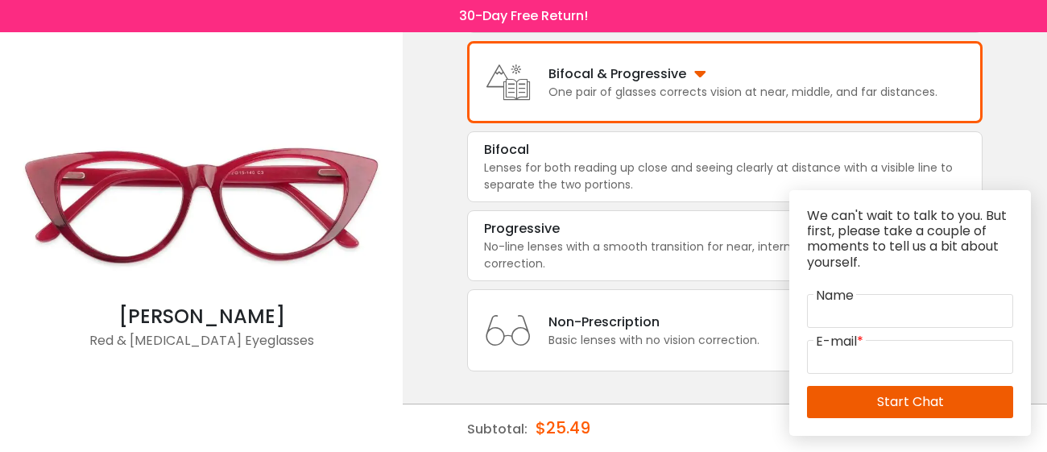
click at [1042, 148] on div "< × Choose your usage Single Vision (Distance) This lens helps you see details …" at bounding box center [725, 100] width 645 height 704
click at [197, 380] on div "Nora Red & Acetate Eyeglasses" at bounding box center [201, 242] width 387 height 420
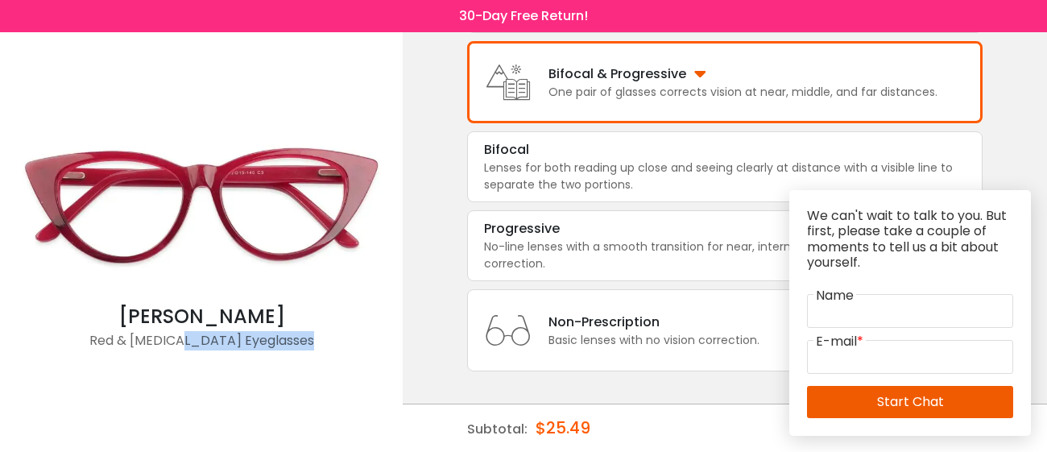
click at [197, 380] on div "Nora Red & Acetate Eyeglasses" at bounding box center [201, 242] width 387 height 420
click at [622, 422] on div "Subtotal: $25.49" at bounding box center [725, 428] width 516 height 48
click at [829, 425] on div "We can't wait to talk to you. But first, please take a couple of moments to tel…" at bounding box center [910, 313] width 239 height 243
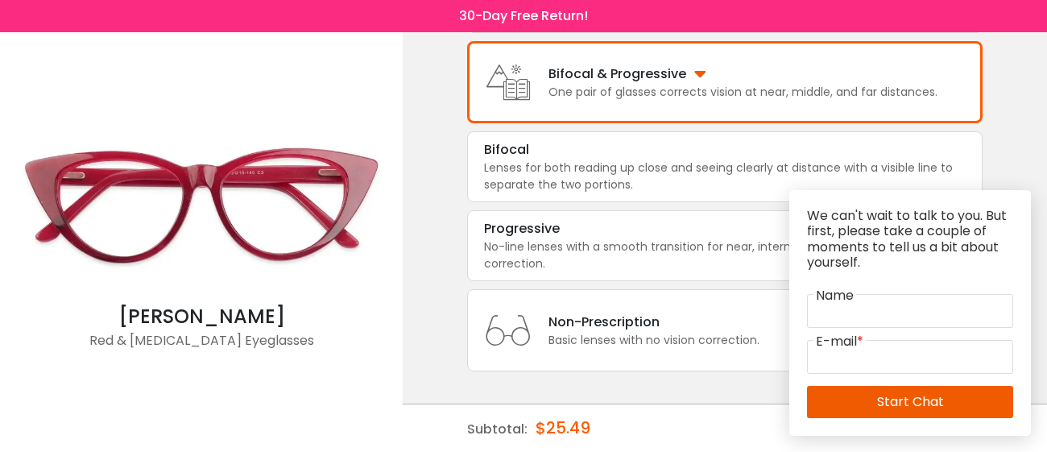
click at [829, 425] on div "We can't wait to talk to you. But first, please take a couple of moments to tel…" at bounding box center [910, 313] width 239 height 243
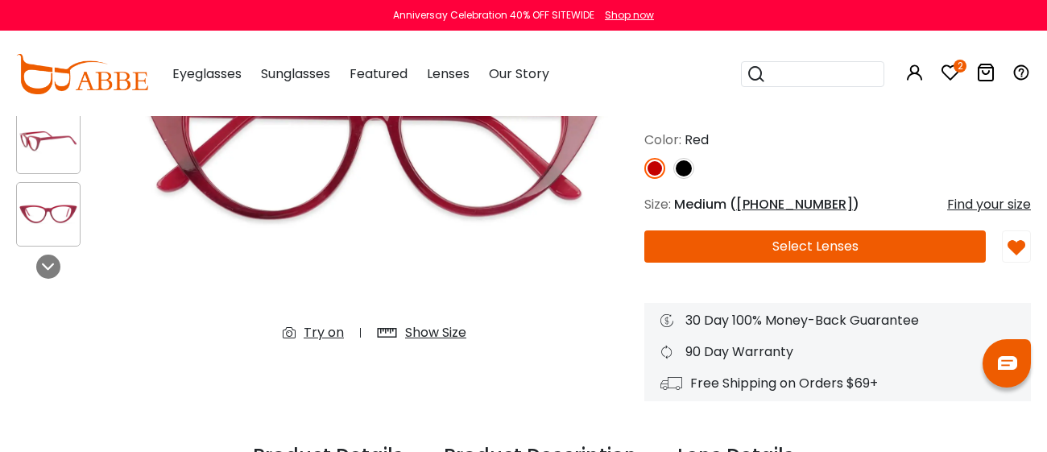
click at [982, 201] on div "Find your size" at bounding box center [990, 204] width 84 height 19
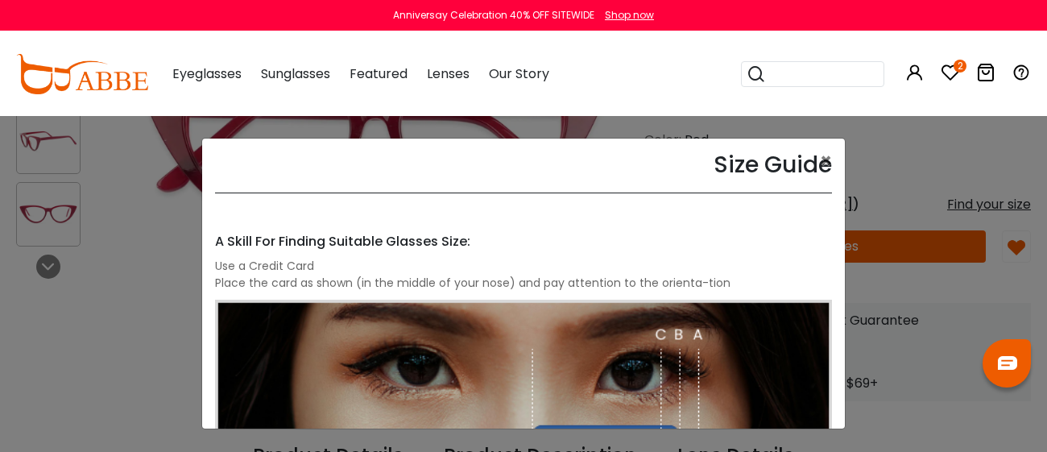
click at [1047, 137] on div "Size Guide × A Skill For Finding Suitable Glasses Size: Use a Credit Card Place…" at bounding box center [523, 226] width 1047 height 452
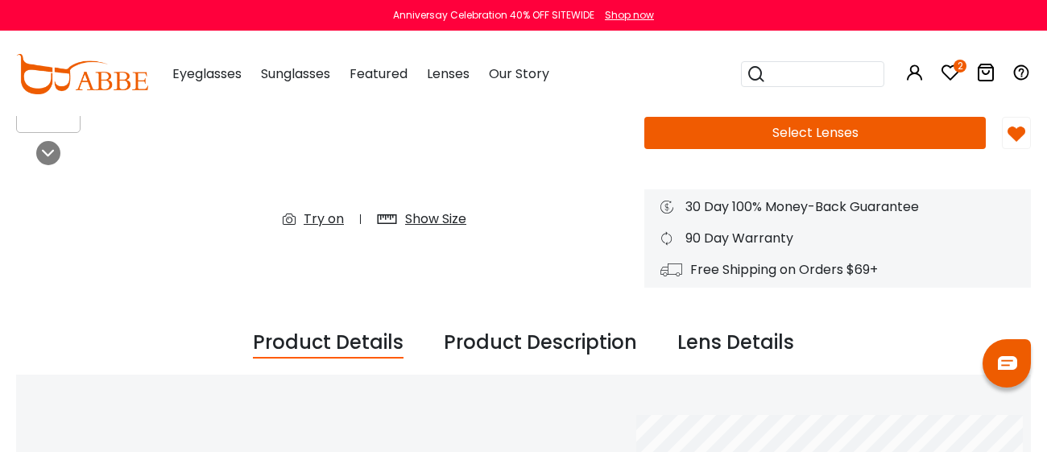
scroll to position [380, 0]
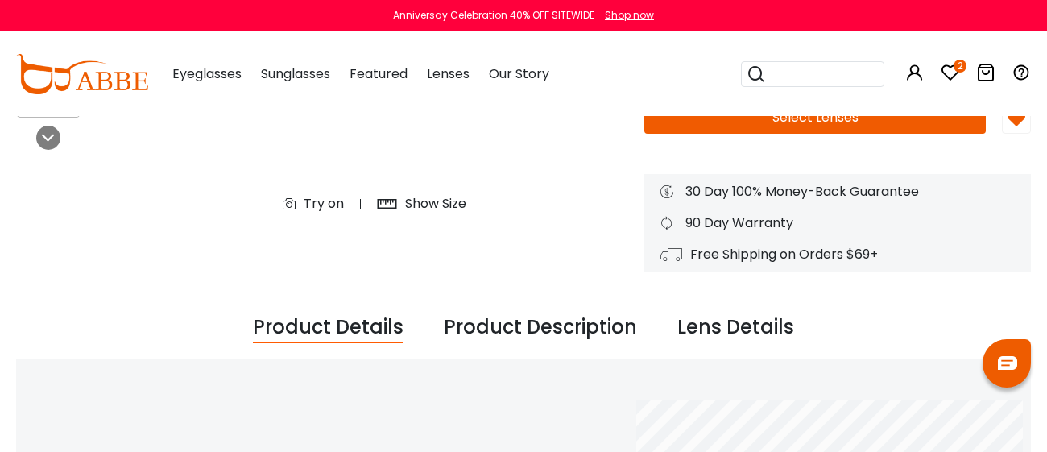
click at [877, 124] on button "Select Lenses" at bounding box center [816, 118] width 342 height 32
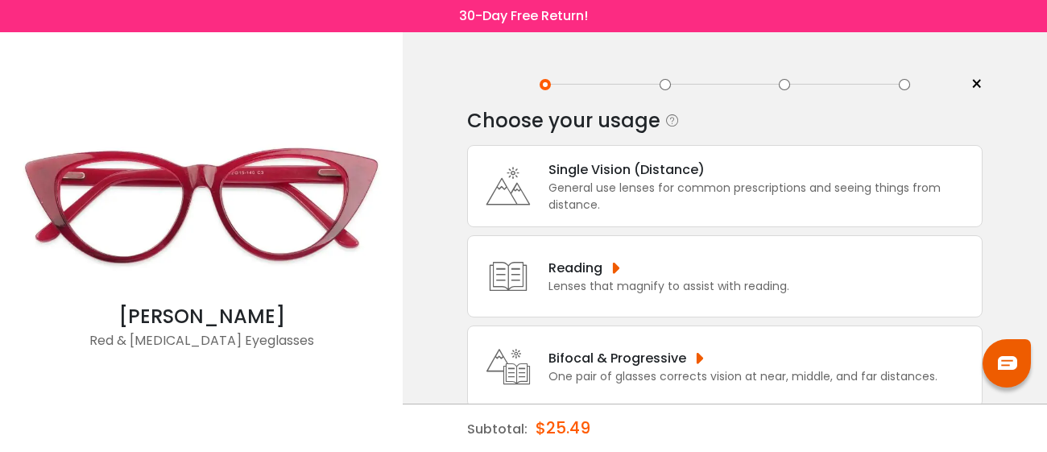
click at [699, 359] on div "Bifocal & Progressive" at bounding box center [743, 358] width 389 height 20
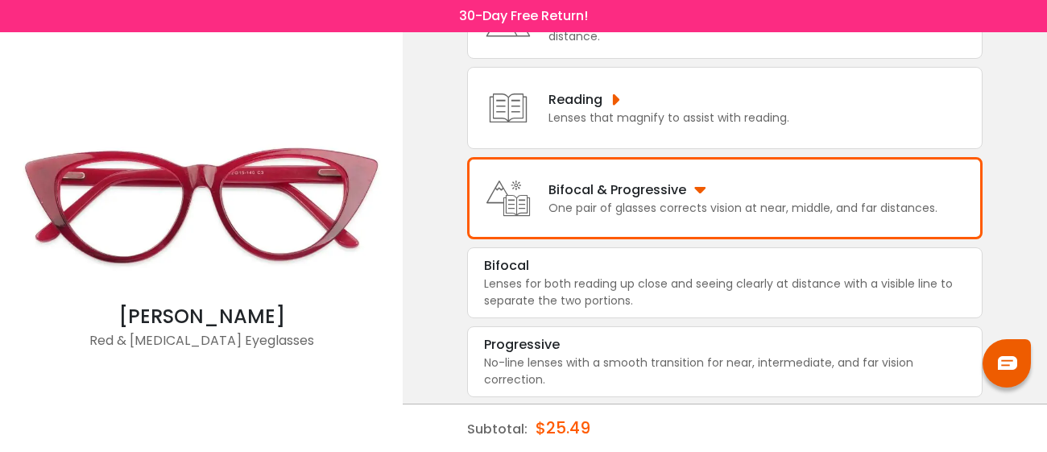
scroll to position [172, 0]
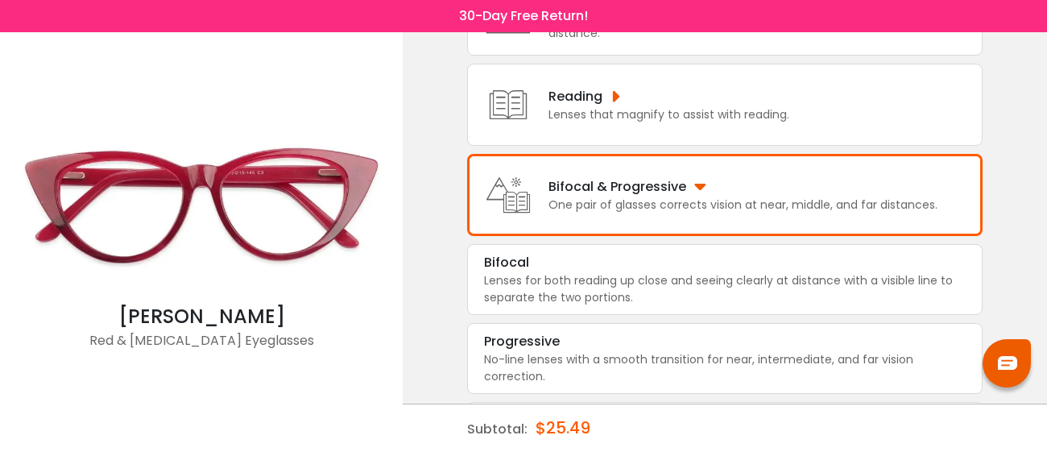
click at [699, 359] on div "No-line lenses with a smooth transition for near, intermediate, and far vision …" at bounding box center [725, 368] width 482 height 34
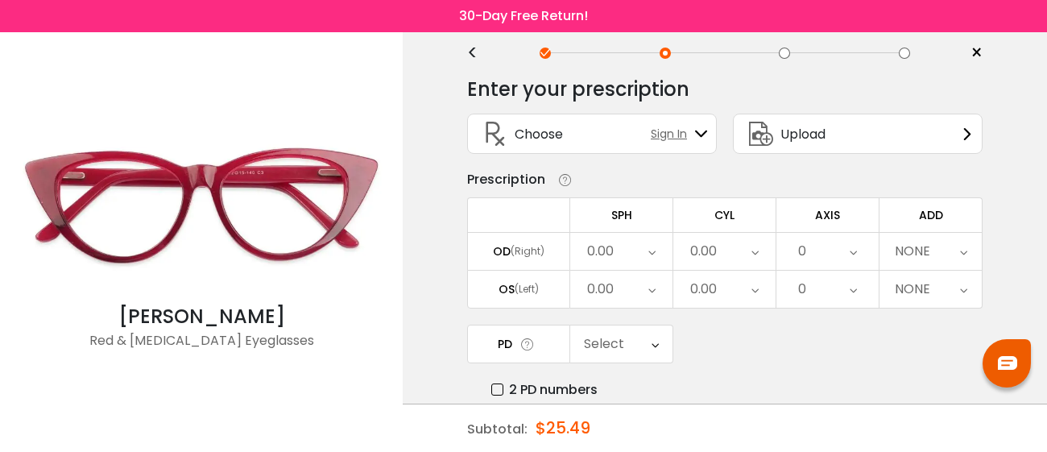
scroll to position [0, 0]
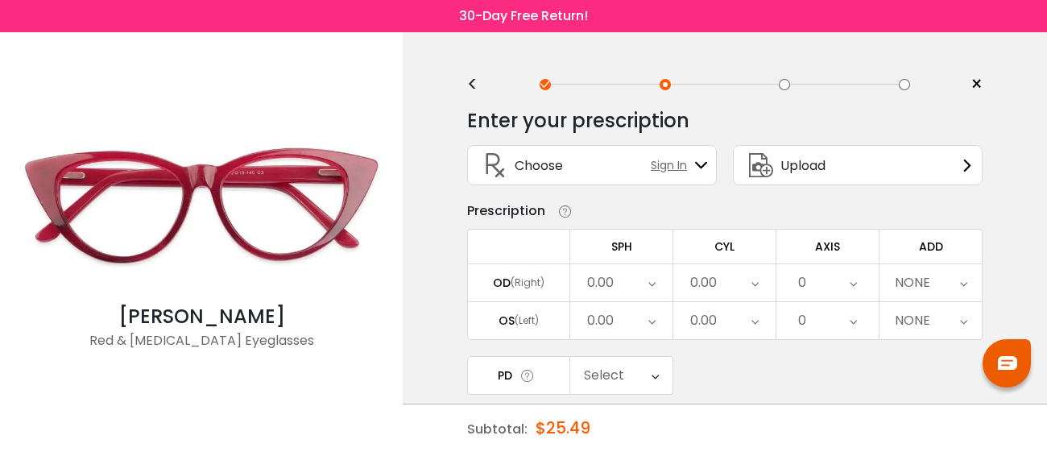
click at [649, 280] on icon at bounding box center [652, 282] width 7 height 37
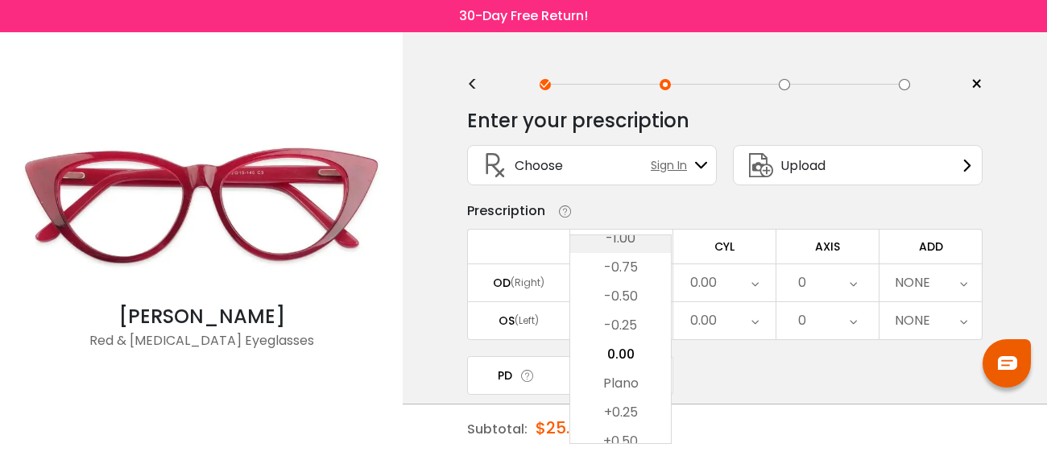
click at [661, 238] on li "-1.00" at bounding box center [620, 238] width 101 height 29
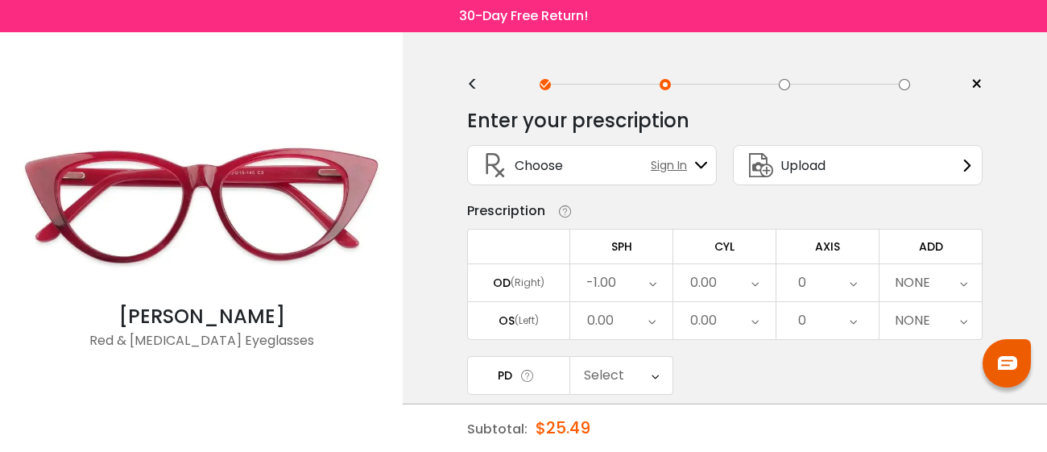
click at [659, 276] on div "-1.00" at bounding box center [621, 282] width 102 height 37
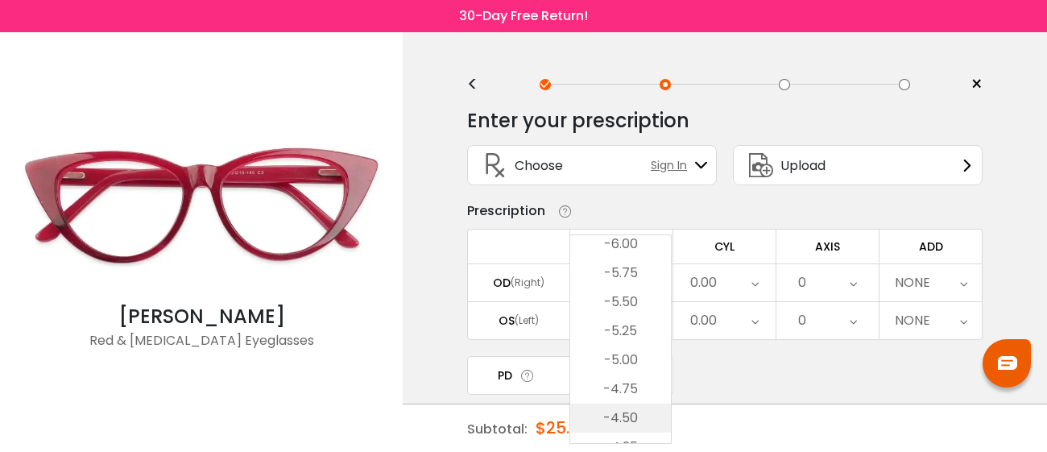
scroll to position [1702, 0]
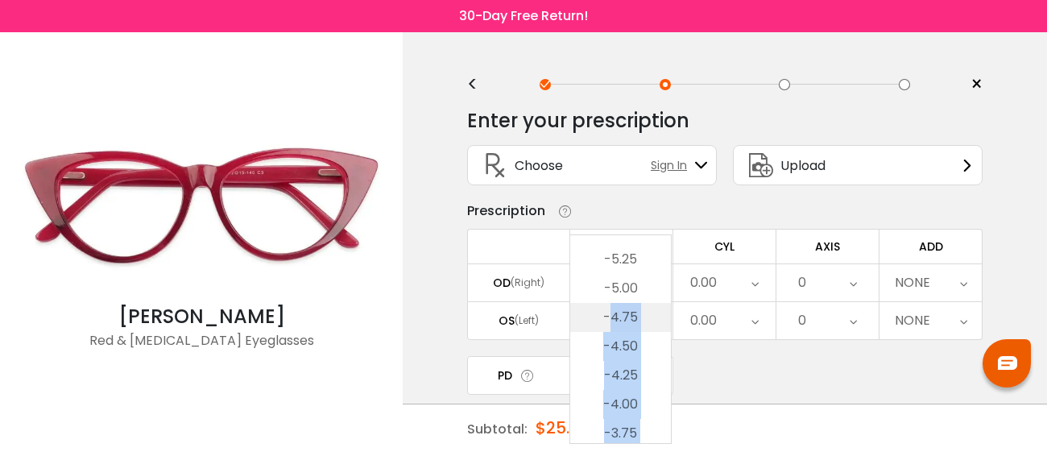
drag, startPoint x: 602, startPoint y: 262, endPoint x: 610, endPoint y: 318, distance: 57.0
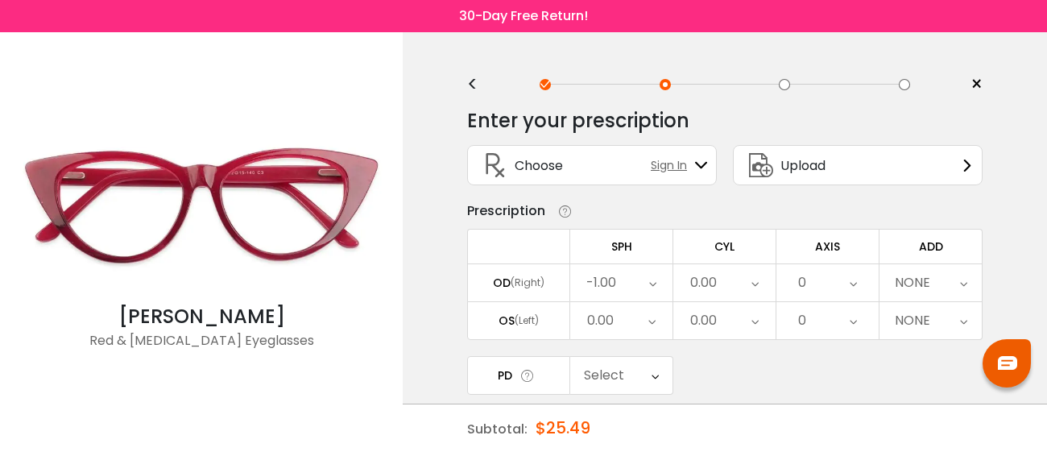
click at [653, 283] on icon at bounding box center [652, 282] width 7 height 37
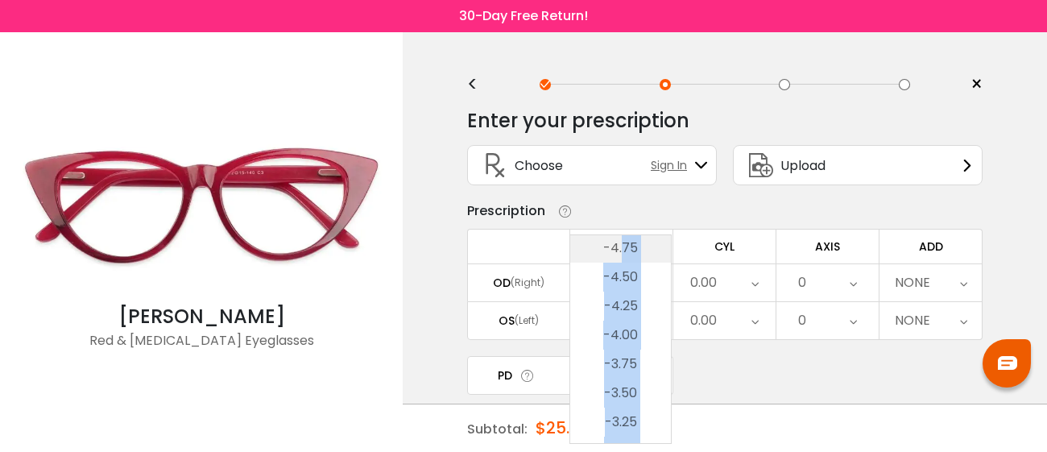
scroll to position [1760, 0]
drag, startPoint x: 626, startPoint y: 353, endPoint x: 602, endPoint y: 255, distance: 100.4
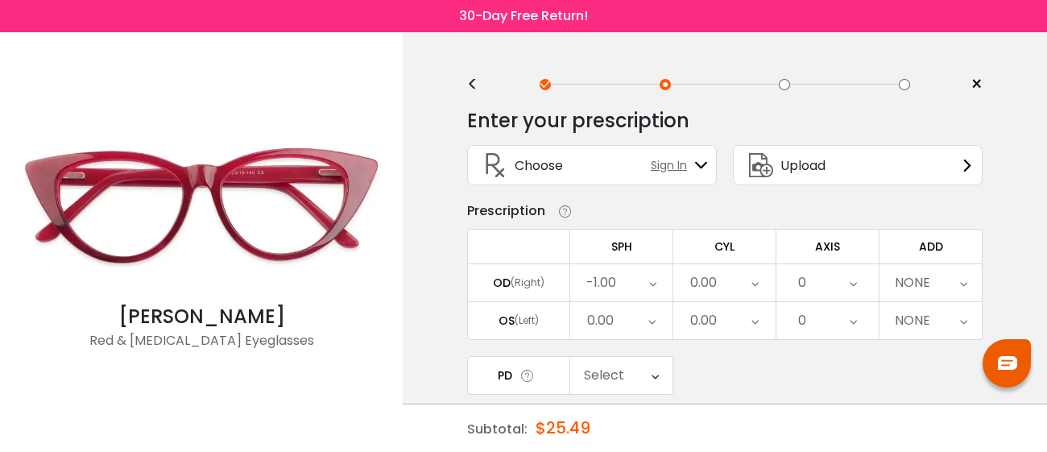
click at [599, 280] on div "-1.00" at bounding box center [602, 283] width 30 height 32
click at [626, 353] on li "-1.00" at bounding box center [620, 355] width 101 height 29
click at [651, 284] on icon at bounding box center [652, 282] width 7 height 37
click at [651, 284] on li "-1.50" at bounding box center [620, 297] width 101 height 29
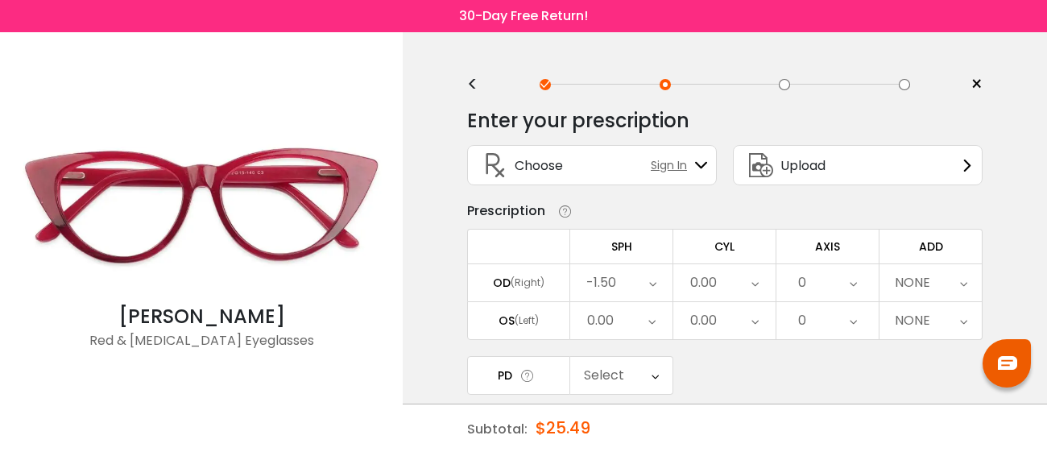
click at [654, 283] on icon at bounding box center [652, 282] width 7 height 37
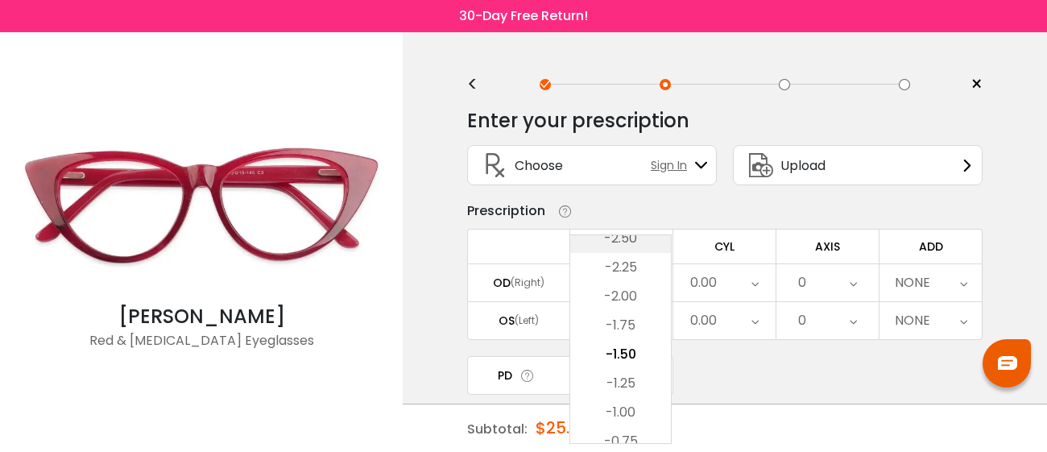
drag, startPoint x: 654, startPoint y: 241, endPoint x: 644, endPoint y: 243, distance: 10.8
click at [644, 243] on li "-2.50" at bounding box center [620, 238] width 101 height 29
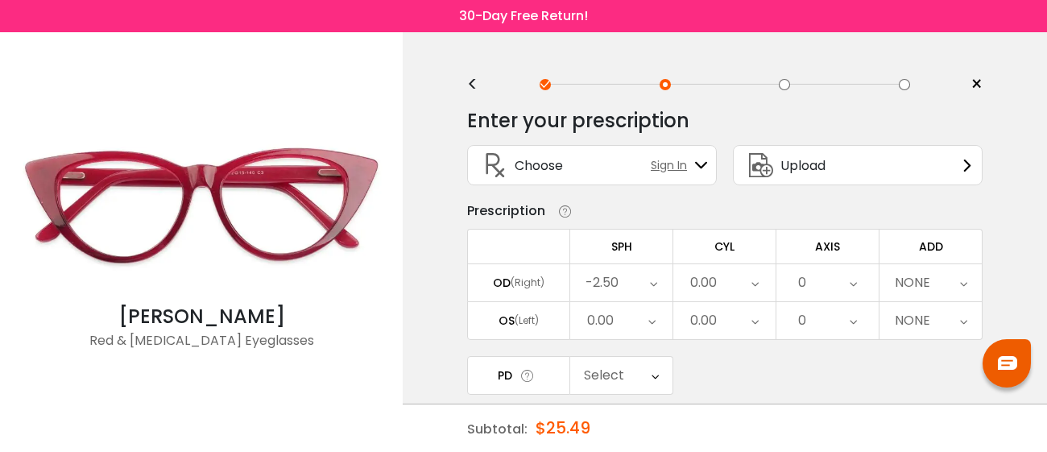
click at [621, 280] on div "-2.50" at bounding box center [621, 282] width 102 height 37
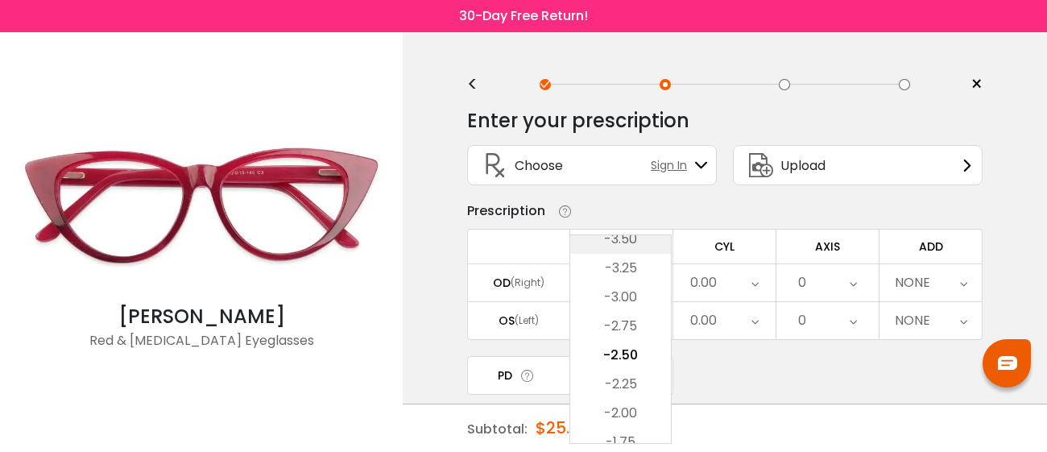
click at [626, 243] on li "-3.50" at bounding box center [620, 239] width 101 height 29
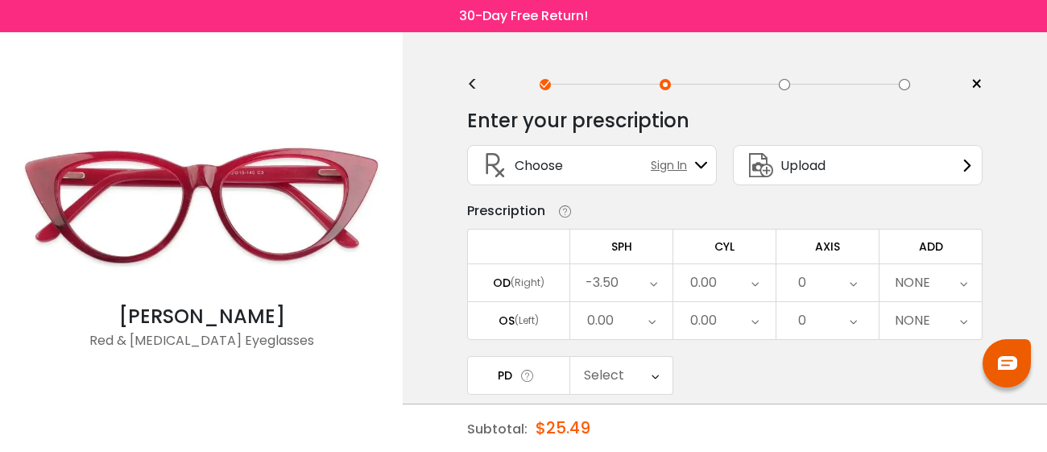
click at [628, 280] on div "-3.50" at bounding box center [621, 282] width 102 height 37
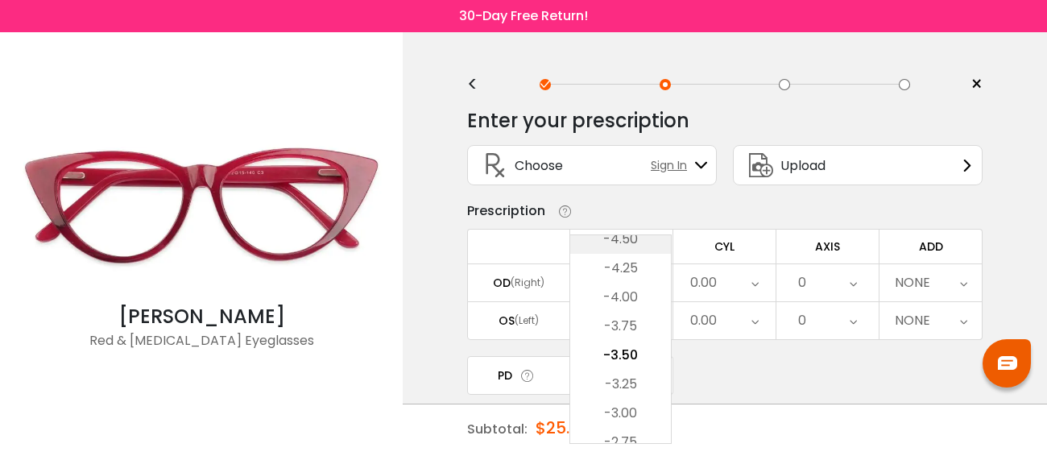
click at [637, 236] on li "-4.50" at bounding box center [620, 239] width 101 height 29
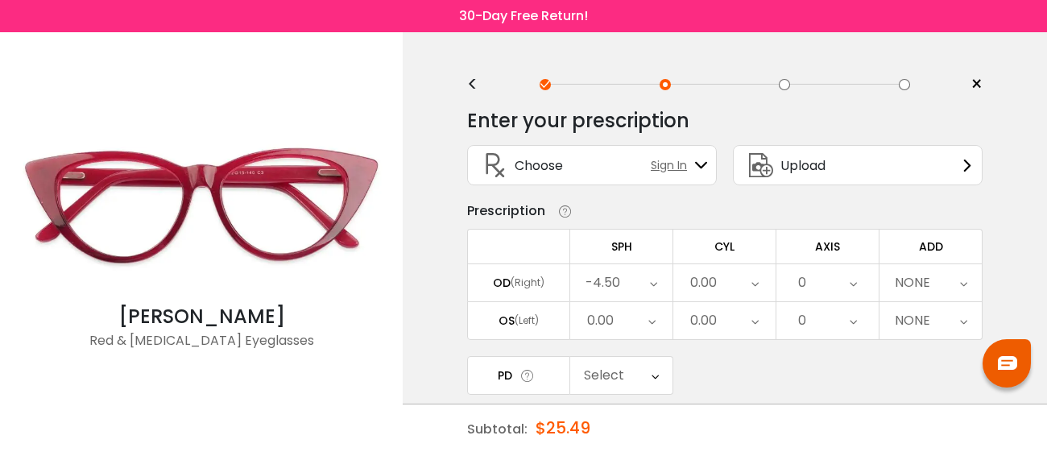
click at [615, 283] on div "-4.50" at bounding box center [603, 283] width 35 height 32
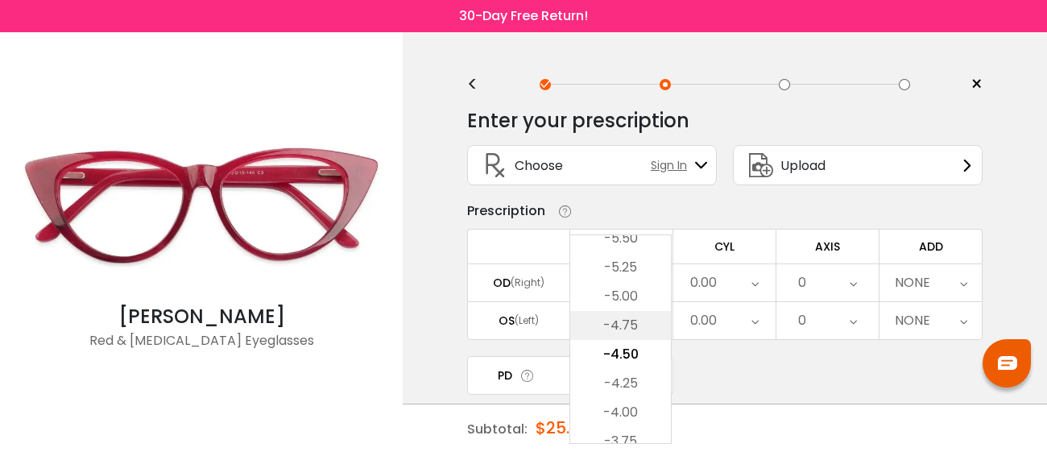
click at [625, 329] on li "-4.75" at bounding box center [620, 325] width 101 height 29
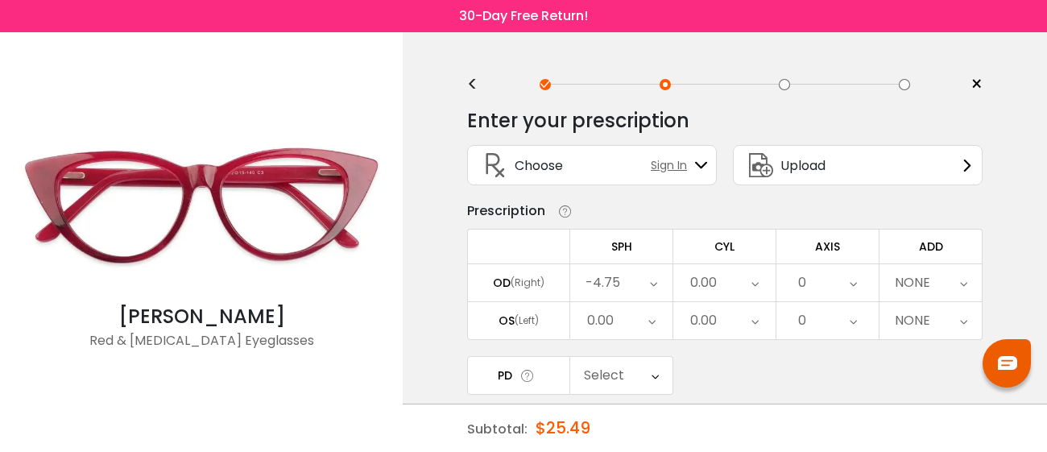
click at [757, 284] on icon at bounding box center [755, 282] width 7 height 37
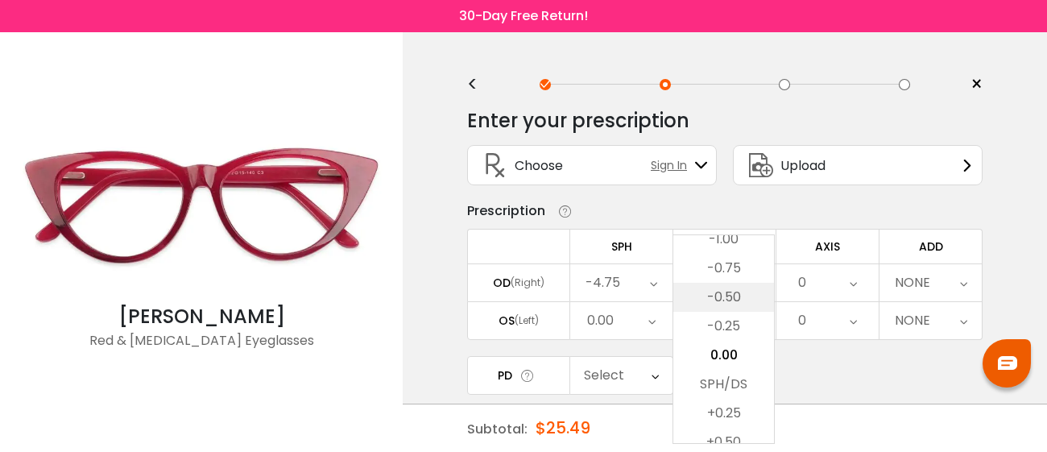
click at [726, 293] on li "-0.50" at bounding box center [724, 297] width 101 height 29
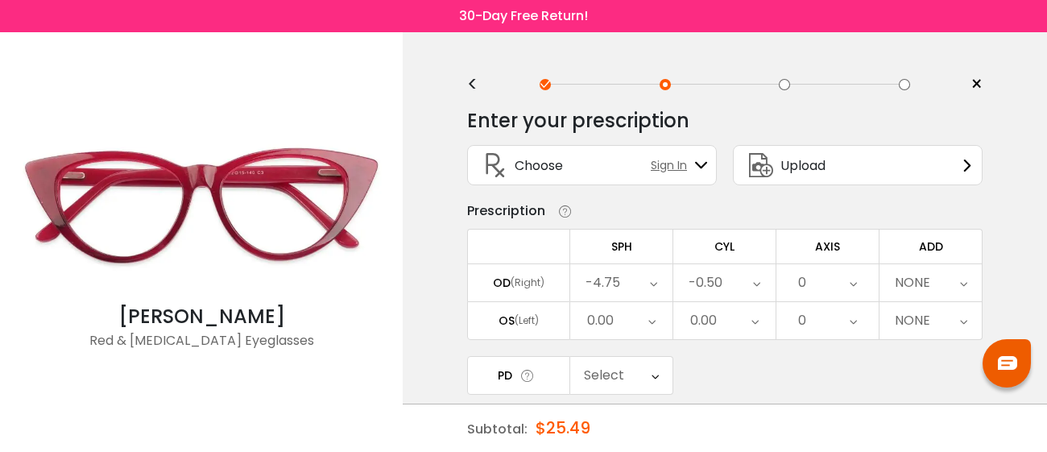
click at [850, 285] on icon at bounding box center [853, 282] width 7 height 37
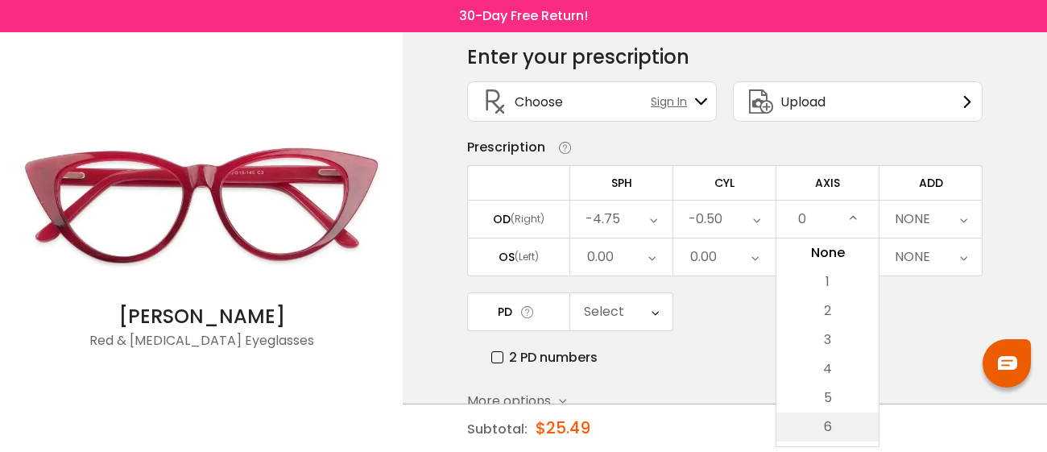
scroll to position [96, 0]
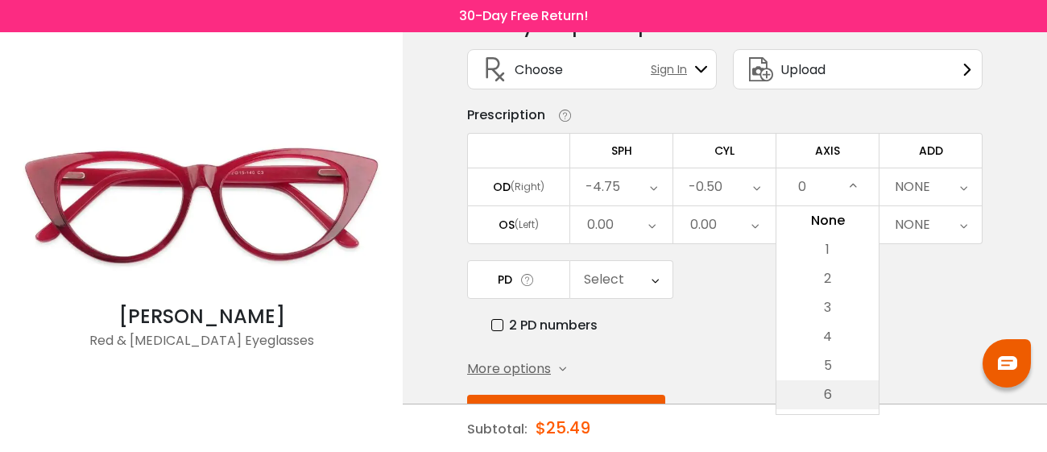
click at [844, 384] on li "6" at bounding box center [828, 394] width 102 height 29
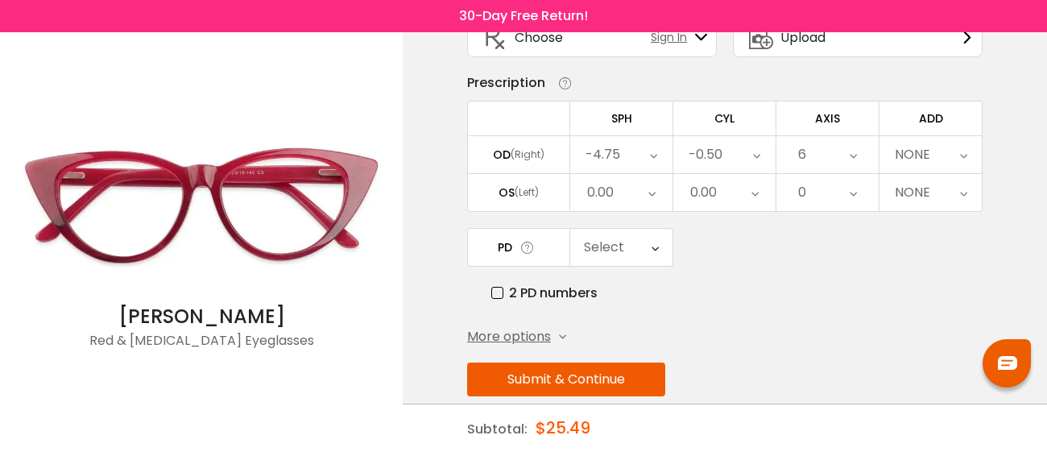
scroll to position [149, 0]
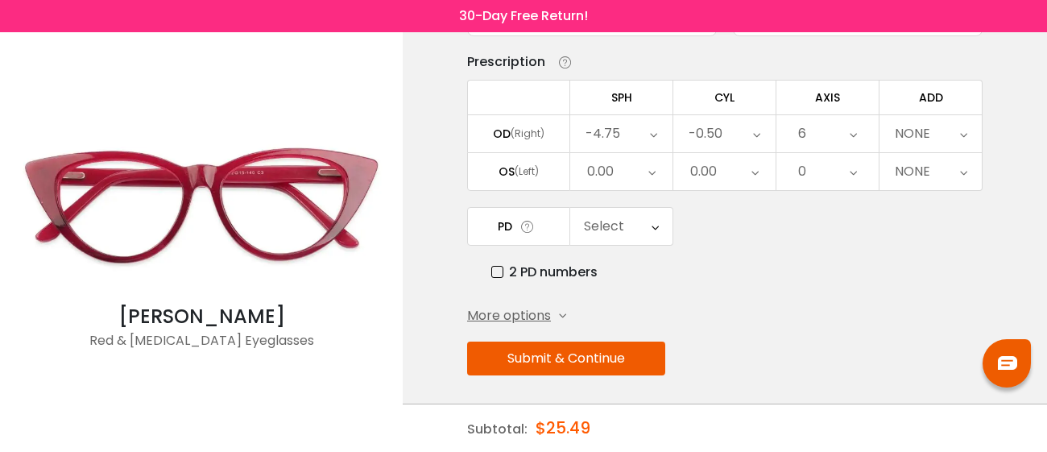
click at [850, 129] on icon at bounding box center [853, 133] width 7 height 37
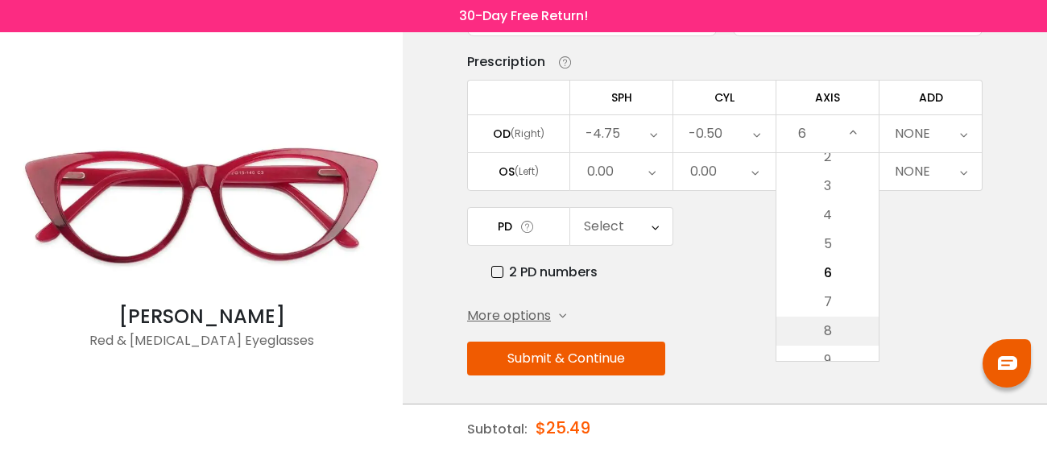
click at [822, 324] on li "8" at bounding box center [828, 331] width 102 height 29
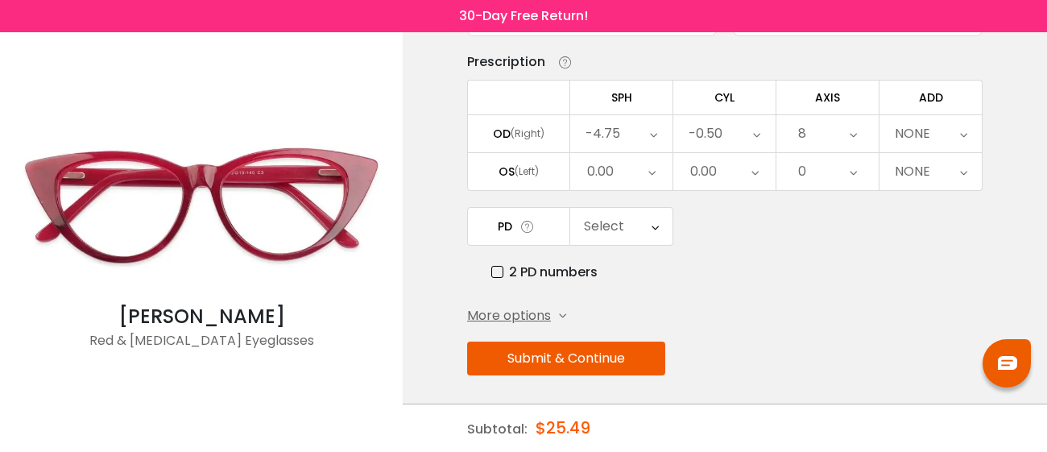
click at [859, 131] on div "8" at bounding box center [828, 133] width 102 height 37
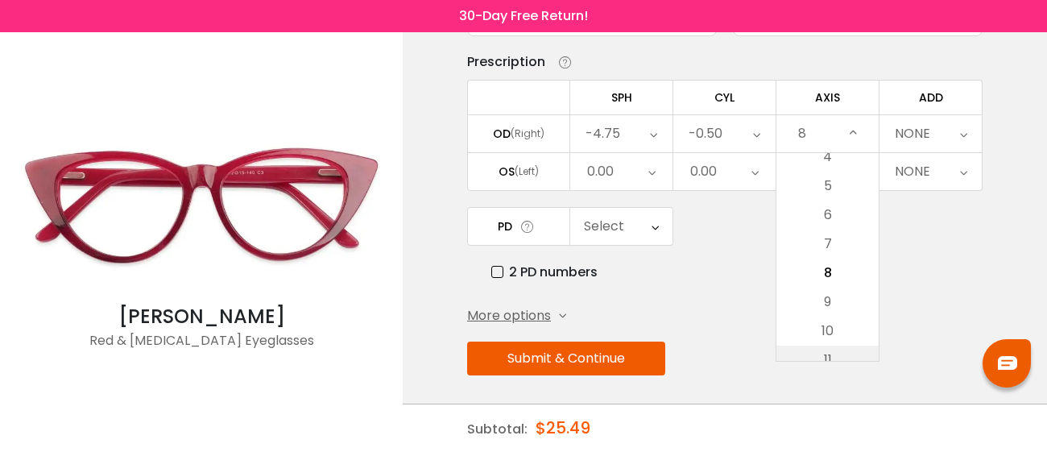
click at [833, 346] on li "11" at bounding box center [828, 360] width 102 height 29
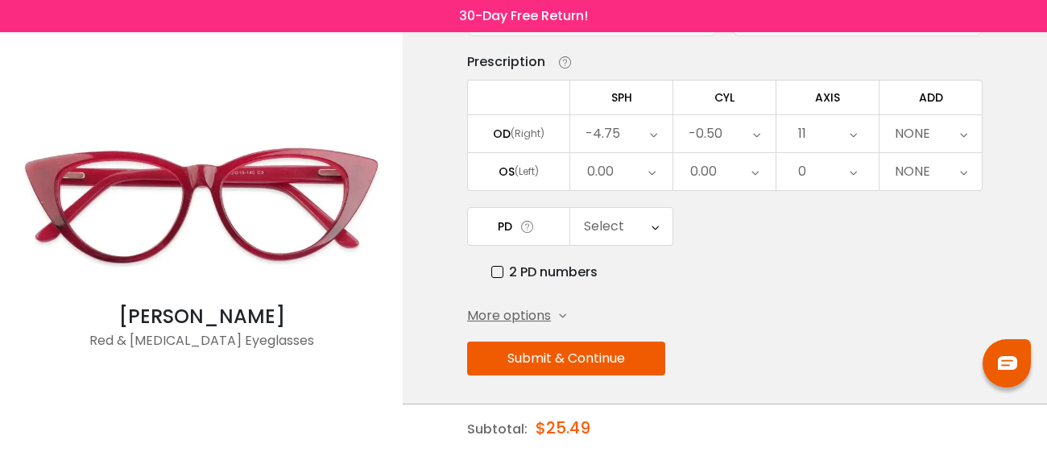
click at [856, 127] on icon at bounding box center [853, 133] width 7 height 37
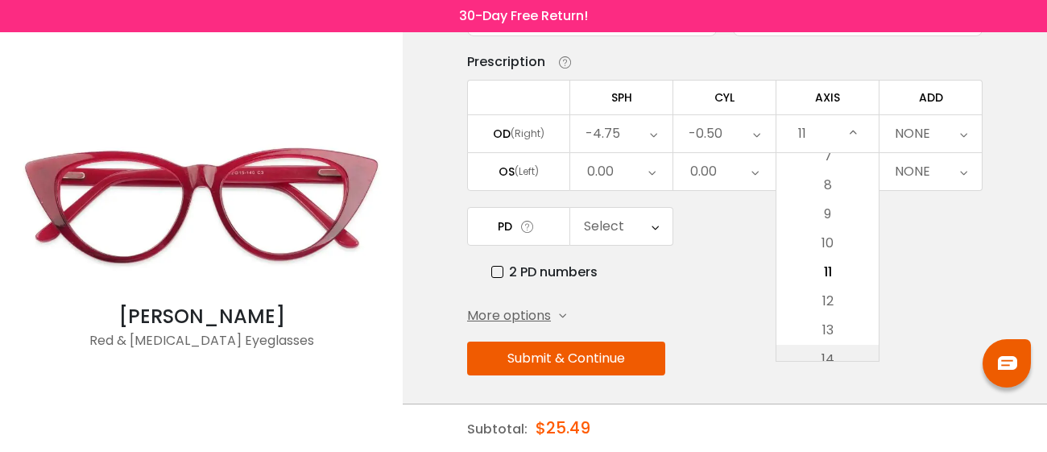
click at [835, 349] on li "14" at bounding box center [828, 359] width 102 height 29
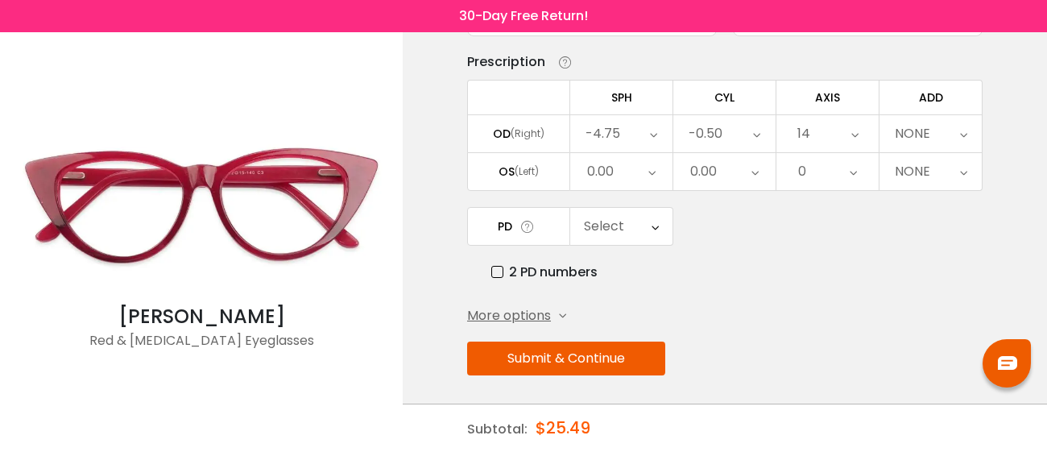
click at [856, 131] on icon at bounding box center [855, 133] width 7 height 37
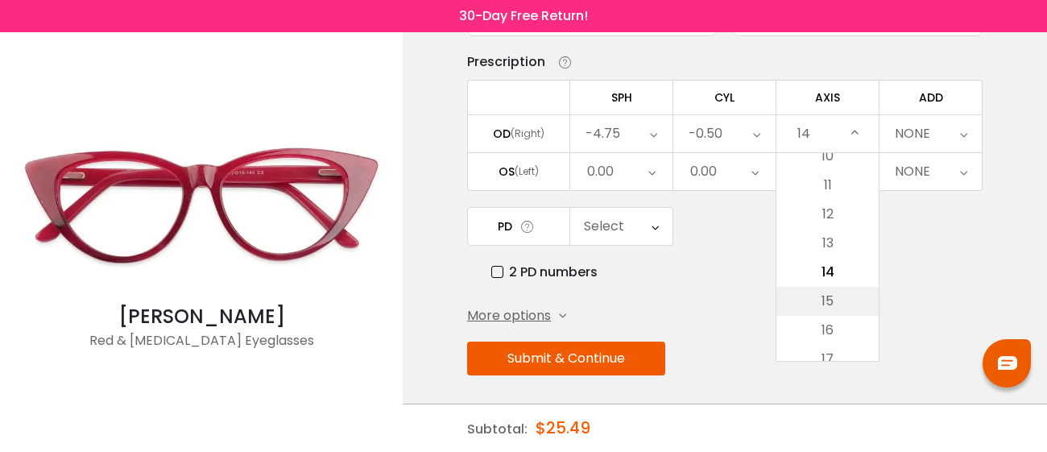
click at [831, 300] on li "15" at bounding box center [828, 301] width 102 height 29
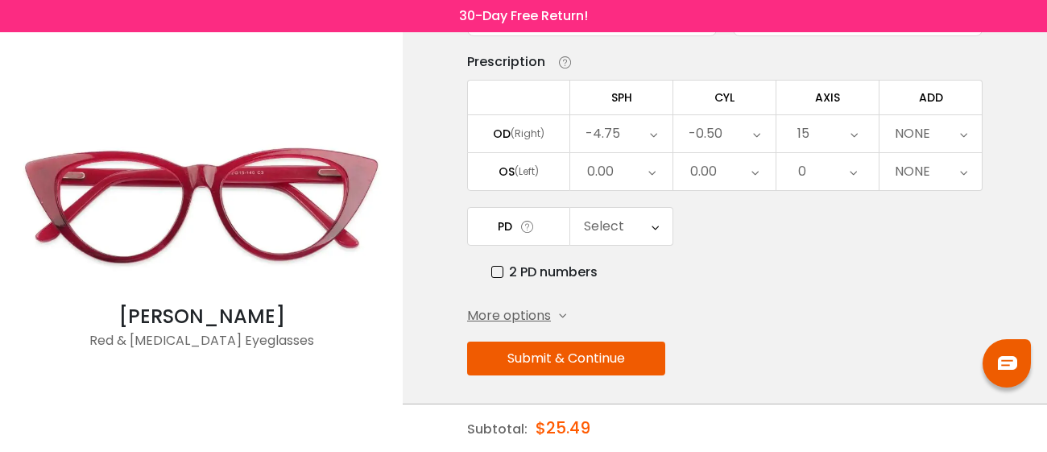
click at [960, 130] on icon at bounding box center [963, 133] width 7 height 37
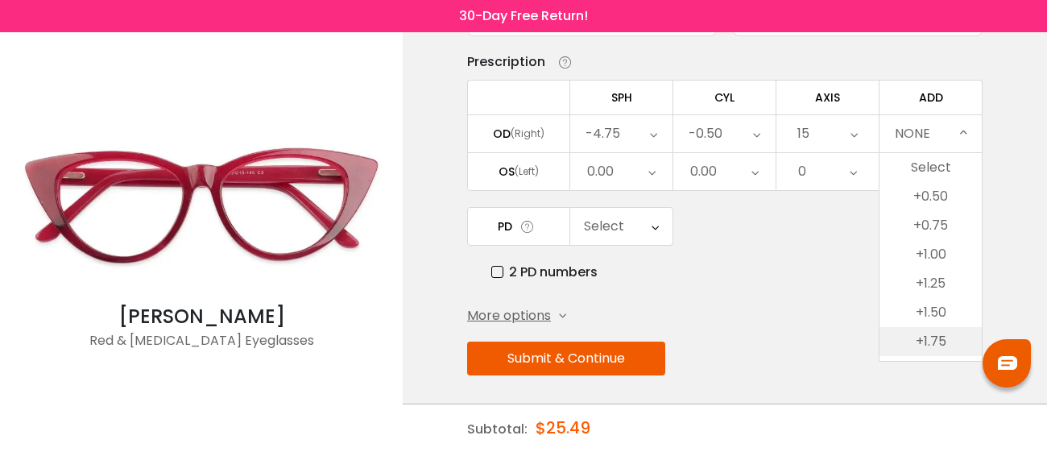
click at [932, 334] on li "+1.75" at bounding box center [931, 341] width 102 height 29
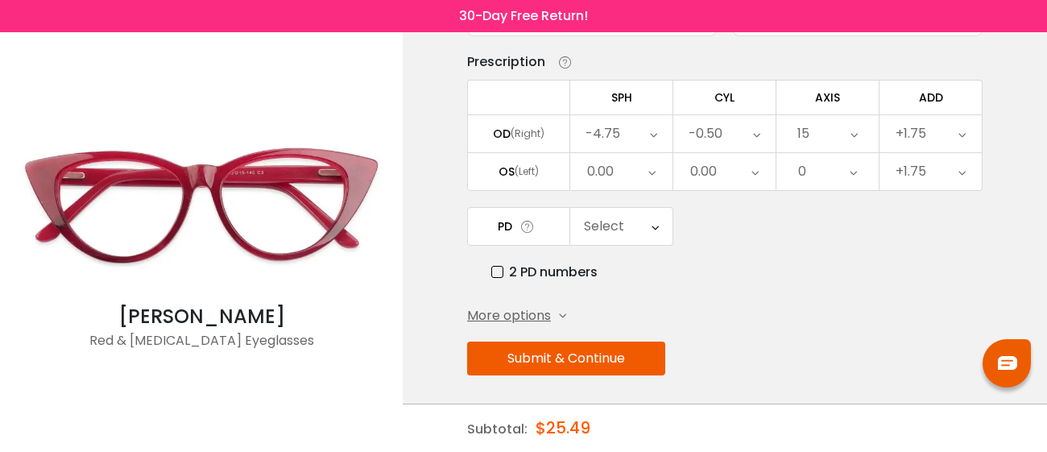
click at [649, 165] on icon at bounding box center [652, 171] width 7 height 37
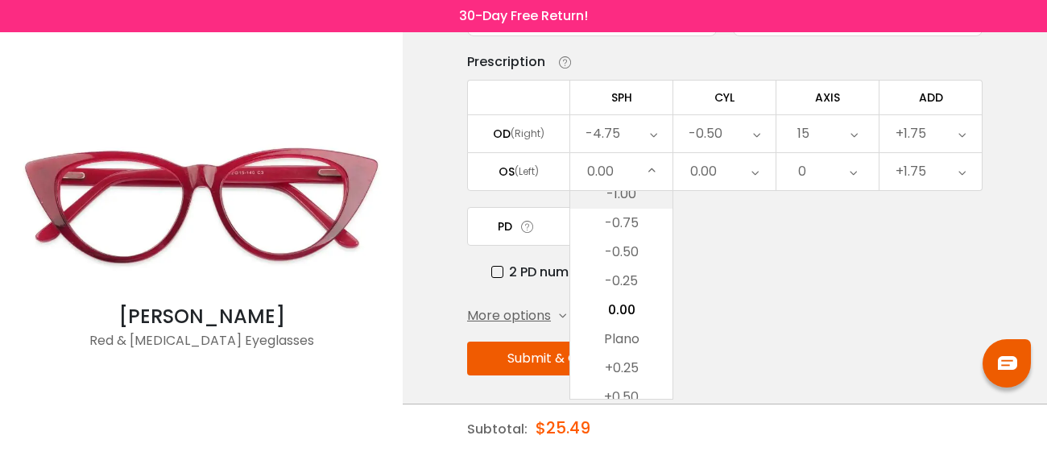
click at [633, 193] on li "-1.00" at bounding box center [621, 194] width 102 height 29
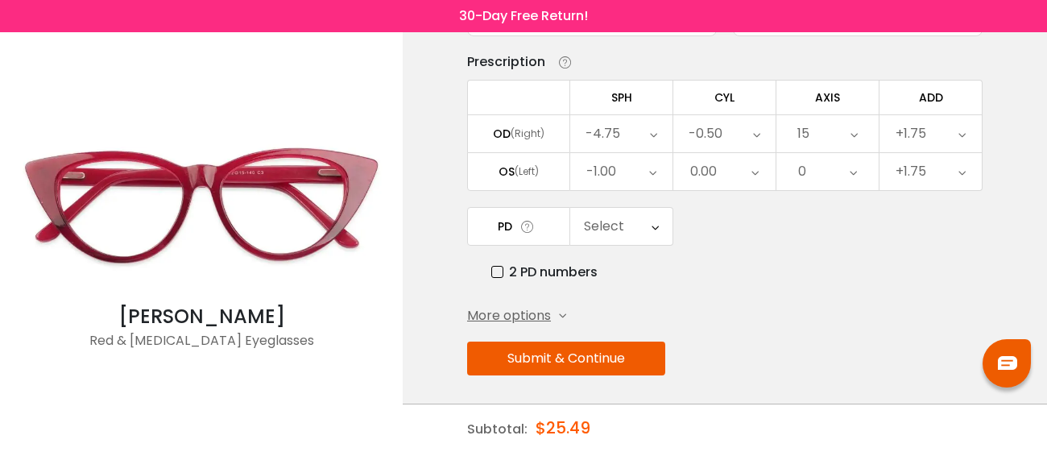
click at [647, 170] on div "-1.00" at bounding box center [621, 171] width 102 height 37
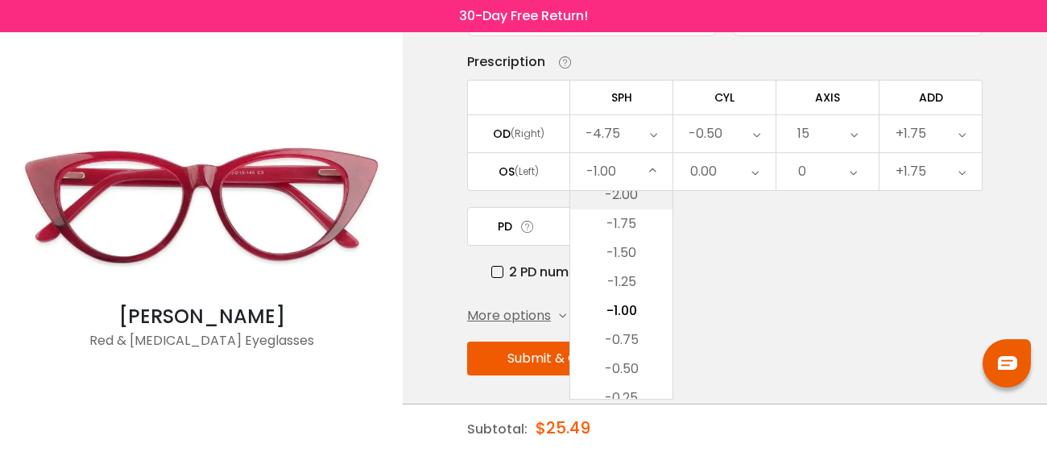
click at [624, 197] on li "-2.00" at bounding box center [621, 194] width 102 height 29
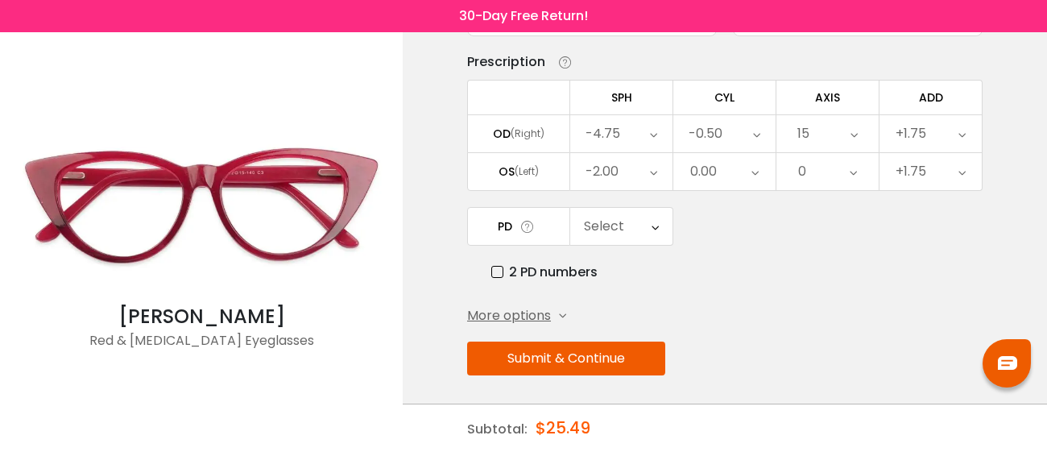
click at [650, 172] on icon at bounding box center [653, 171] width 7 height 37
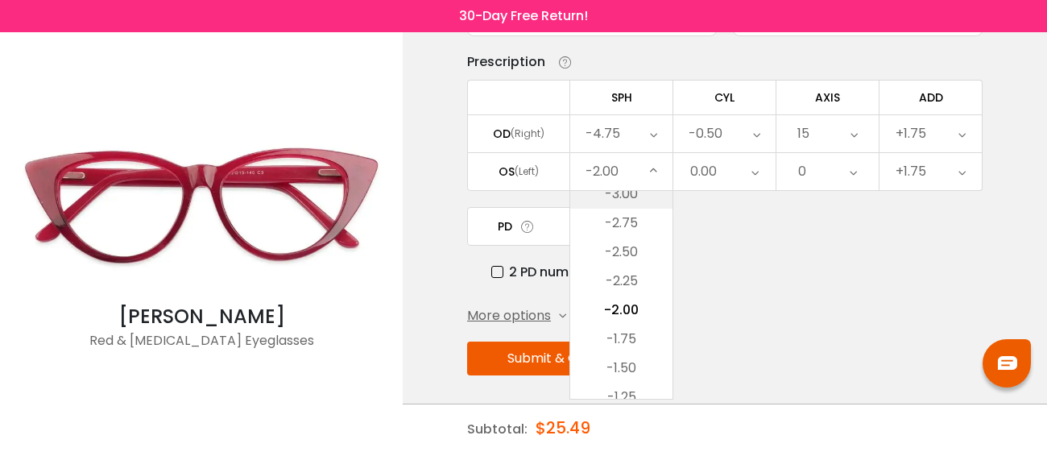
click at [628, 199] on li "-3.00" at bounding box center [621, 194] width 102 height 29
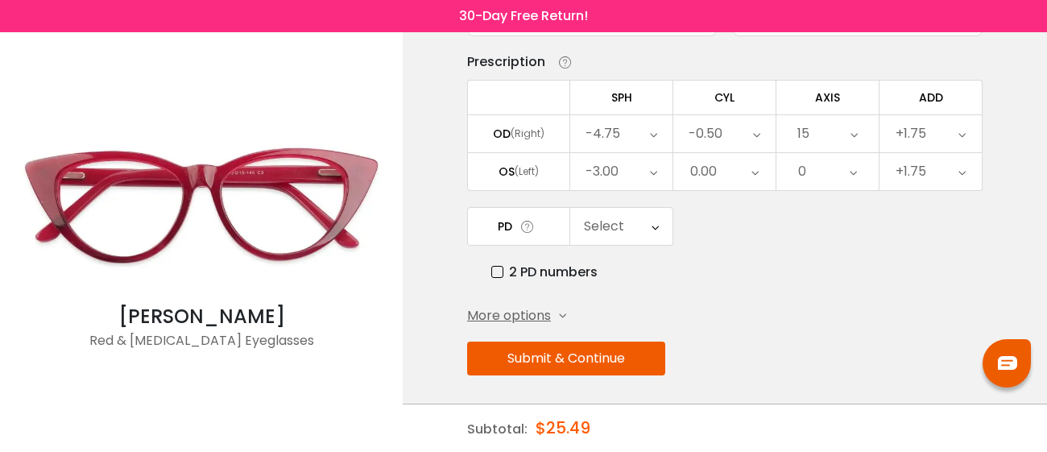
click at [656, 168] on icon at bounding box center [653, 171] width 7 height 37
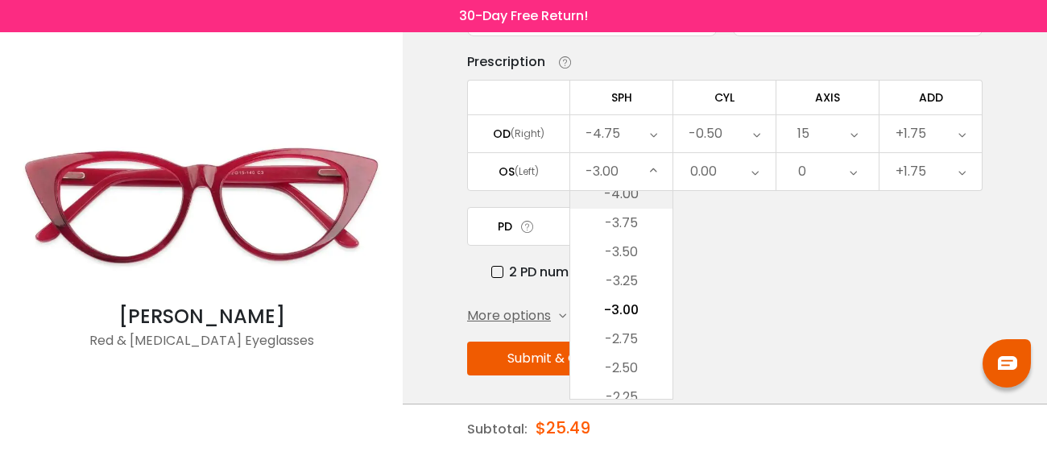
click at [638, 191] on li "-4.00" at bounding box center [621, 194] width 102 height 29
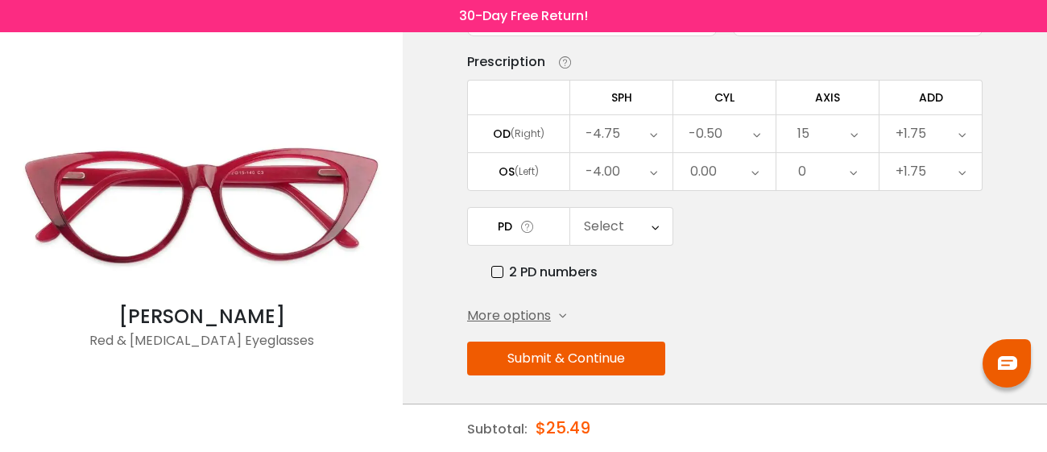
click at [662, 165] on div "-4.00" at bounding box center [621, 171] width 102 height 37
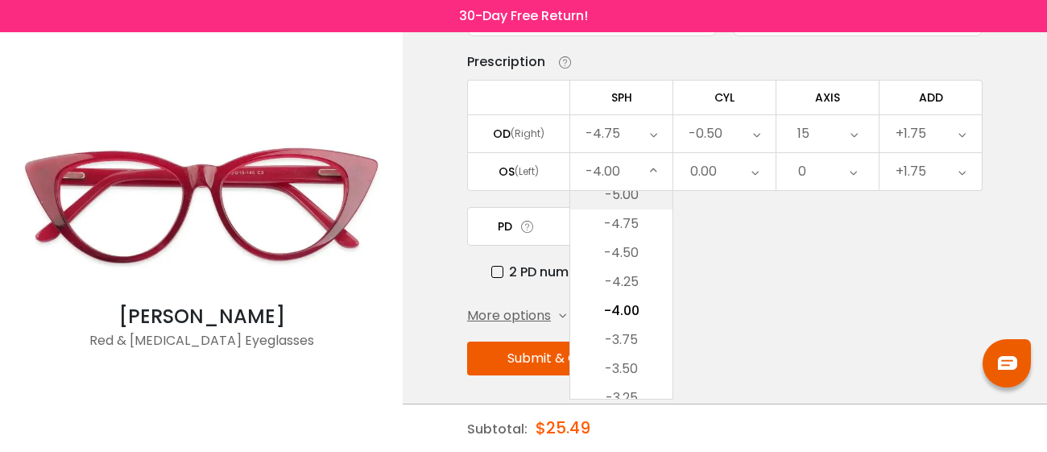
click at [628, 193] on li "-5.00" at bounding box center [621, 194] width 102 height 29
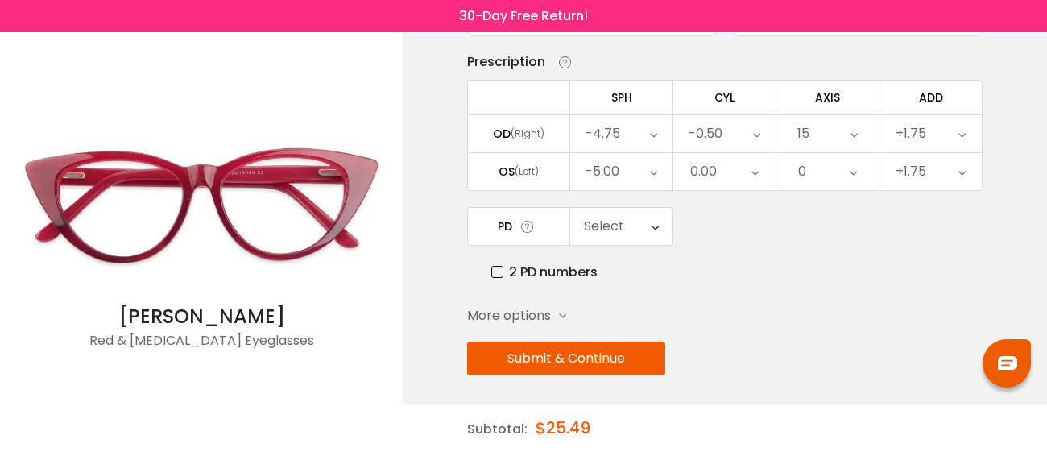
click at [654, 223] on icon at bounding box center [655, 226] width 7 height 37
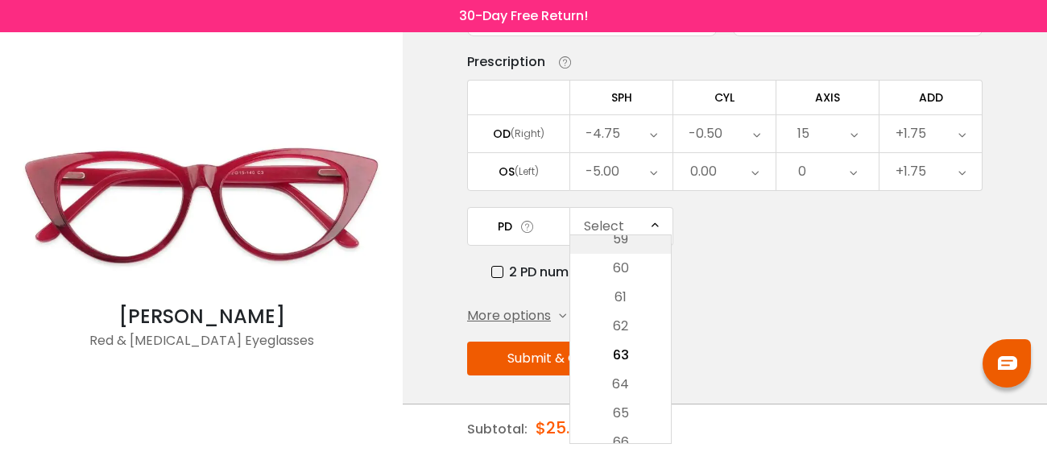
click at [641, 239] on li "59" at bounding box center [620, 239] width 101 height 29
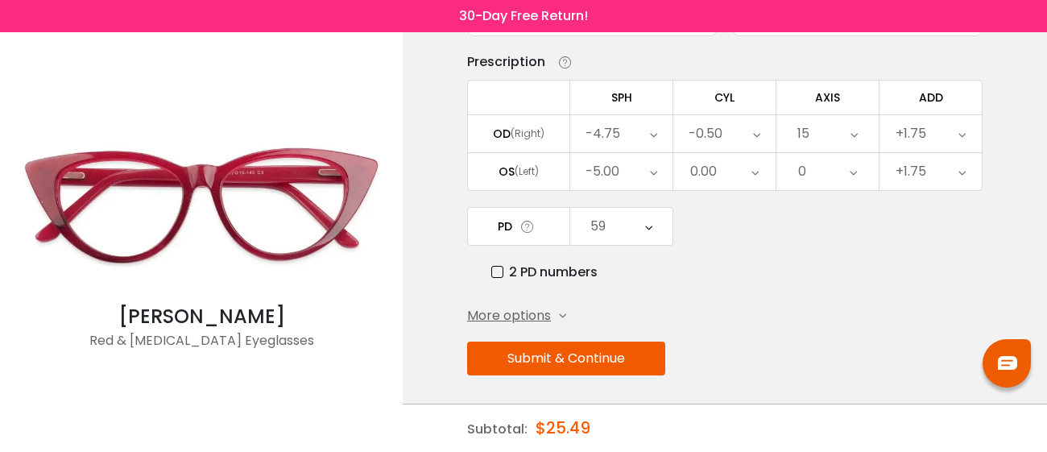
click at [649, 226] on icon at bounding box center [648, 226] width 7 height 37
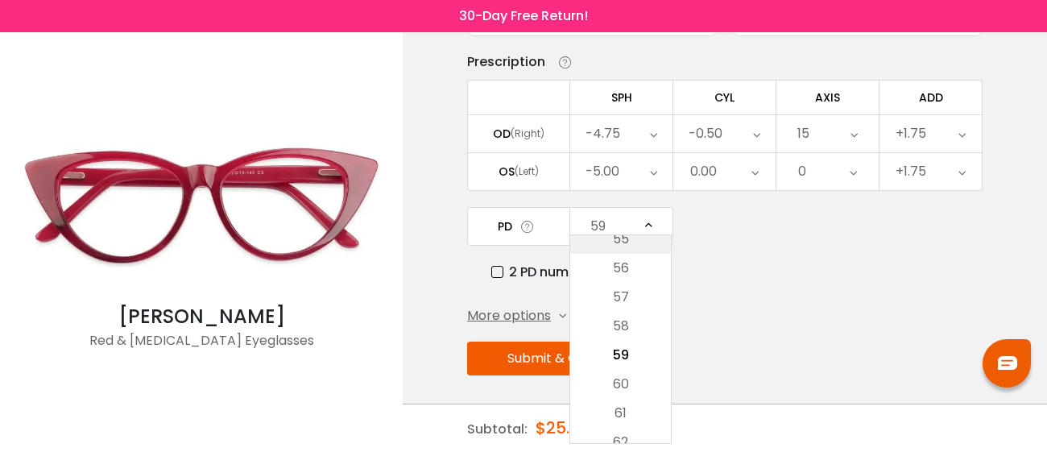
click at [641, 237] on li "55" at bounding box center [620, 239] width 101 height 29
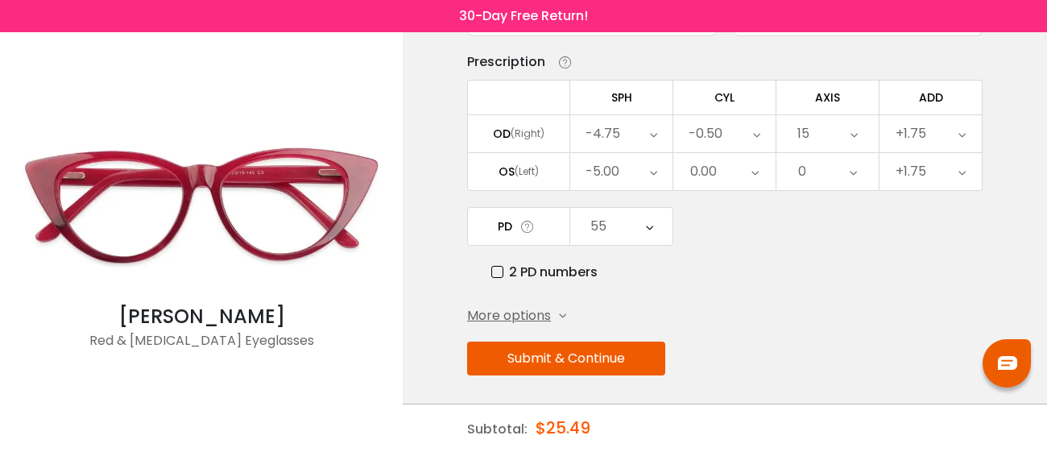
click at [559, 313] on icon at bounding box center [562, 316] width 7 height 7
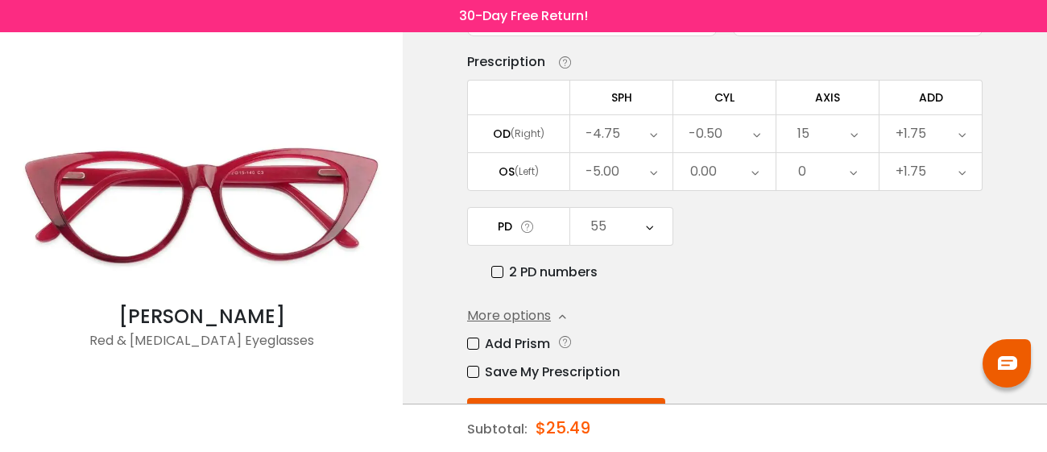
click at [653, 337] on div "Add Prism" at bounding box center [725, 344] width 516 height 20
click at [631, 391] on div "Enter your prescription SPH (Sphere) Lens strength needed to correct your visio…" at bounding box center [725, 230] width 516 height 565
click at [630, 398] on button "Submit & Continue" at bounding box center [566, 415] width 198 height 34
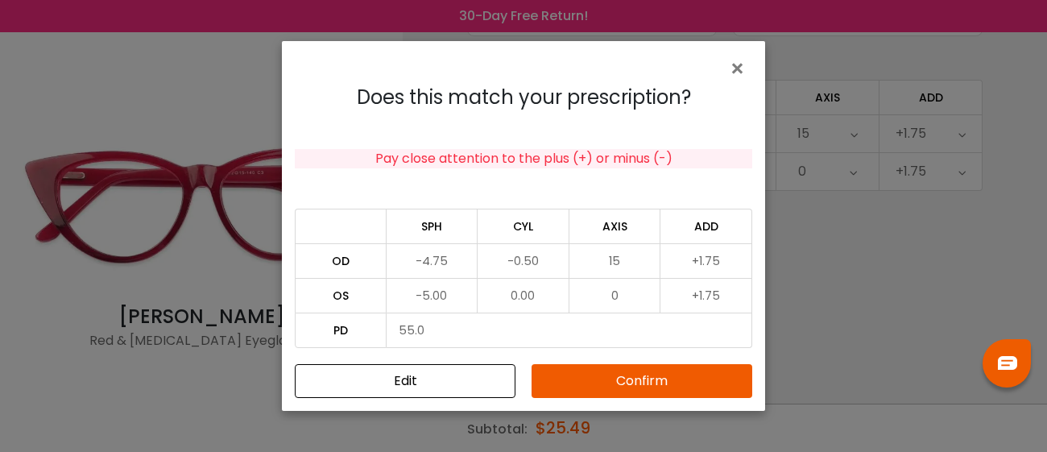
click at [637, 375] on button "Confirm" at bounding box center [642, 381] width 221 height 34
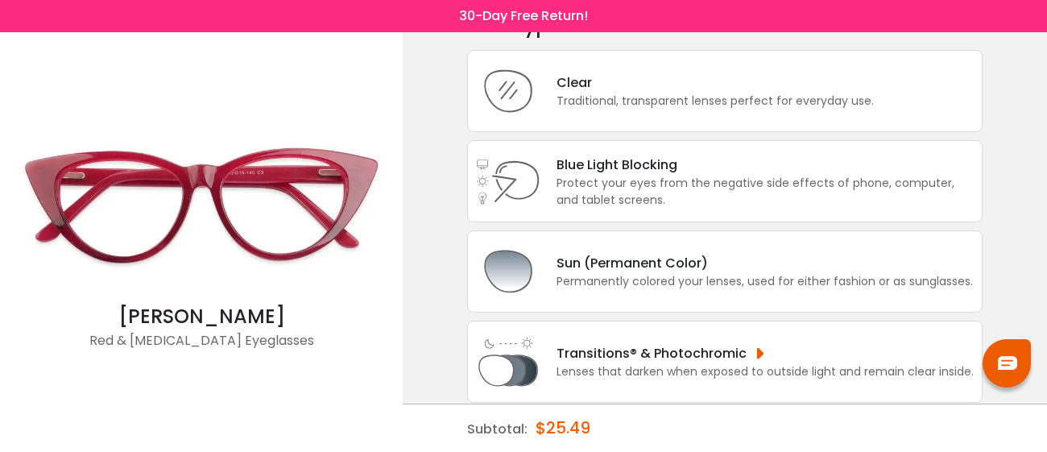
scroll to position [96, 0]
click at [658, 196] on div "Protect your eyes from the negative side effects of phone, computer, and tablet…" at bounding box center [765, 191] width 417 height 34
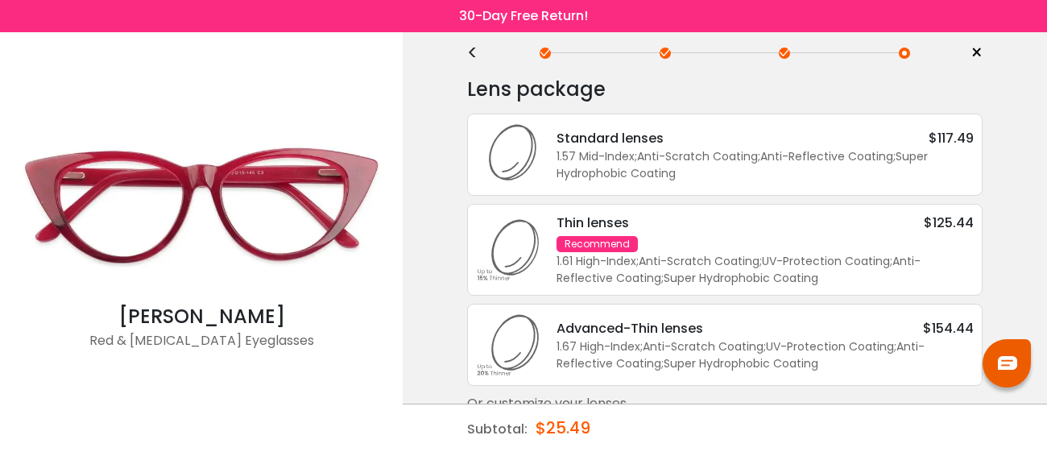
scroll to position [56, 0]
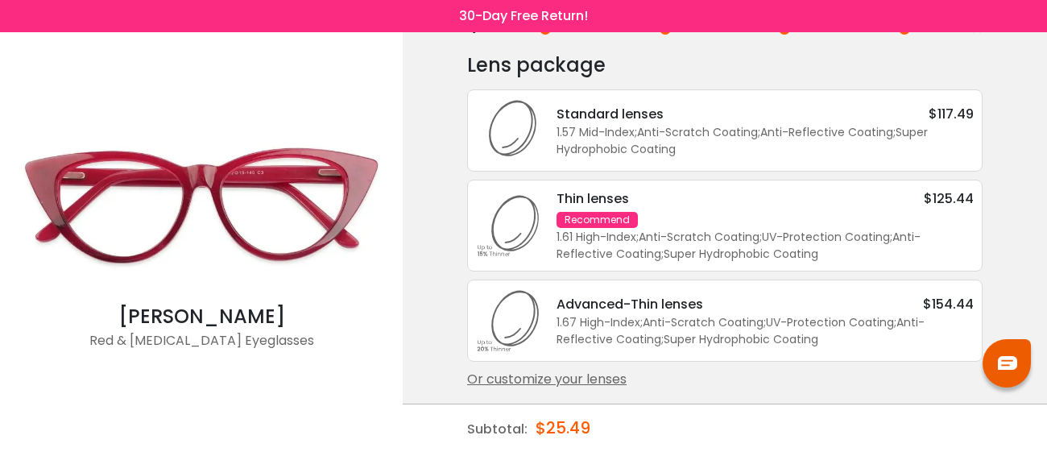
click at [757, 145] on div "1.57 Mid-Index ; Anti-Scratch Coating ; Anti-Reflective Coating ; Super Hydroph…" at bounding box center [765, 141] width 417 height 34
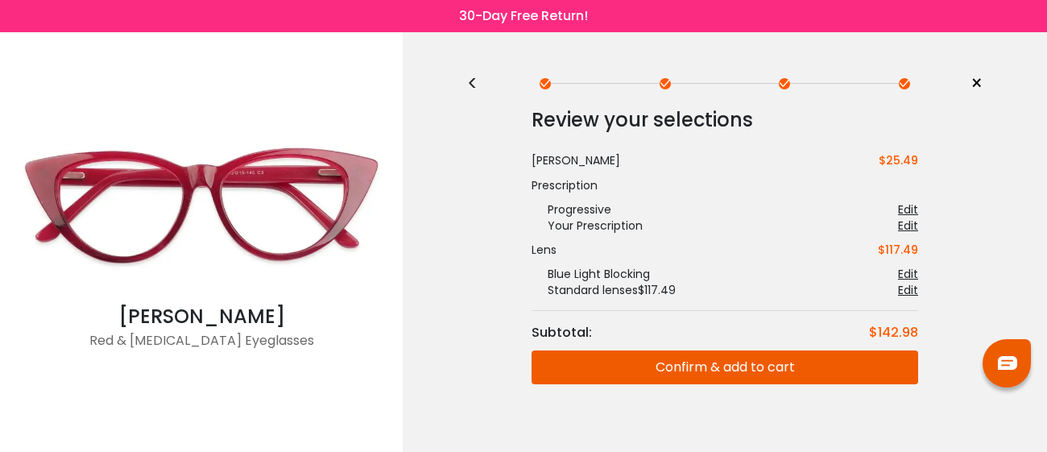
scroll to position [0, 0]
